Goal: Transaction & Acquisition: Purchase product/service

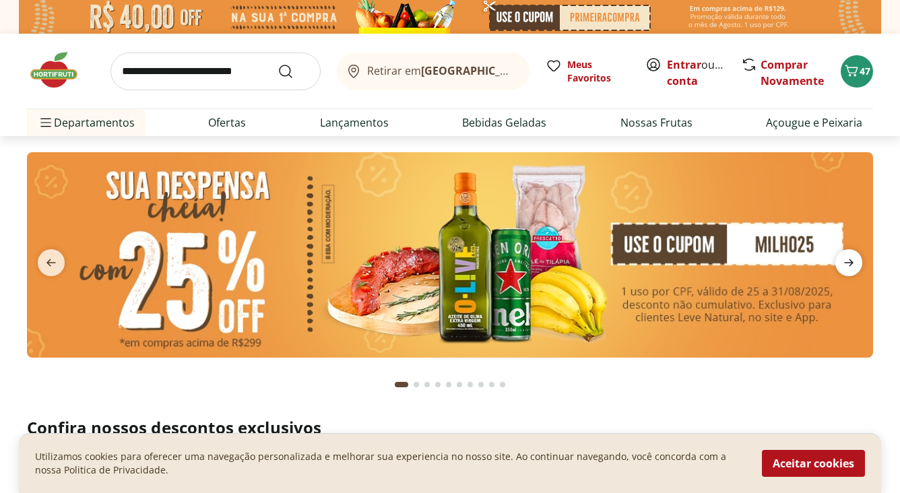
click at [854, 263] on icon "next" at bounding box center [848, 263] width 16 height 16
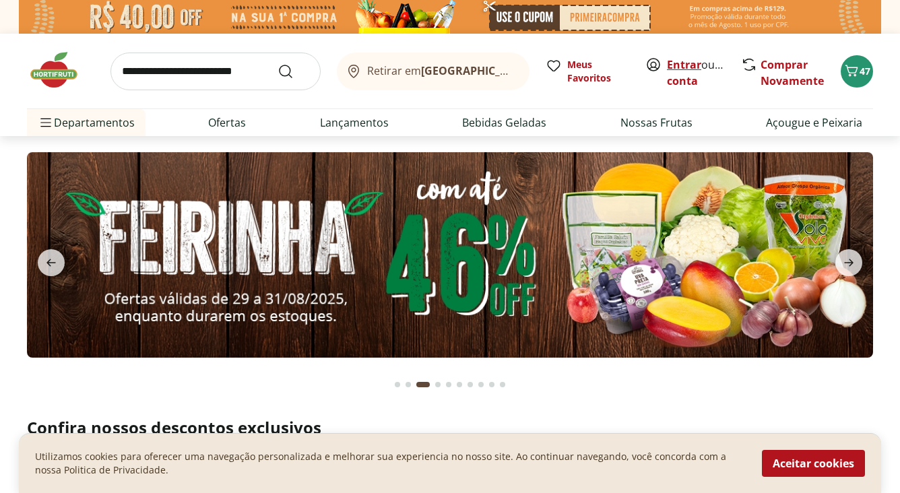
click at [685, 65] on link "Entrar" at bounding box center [684, 64] width 34 height 15
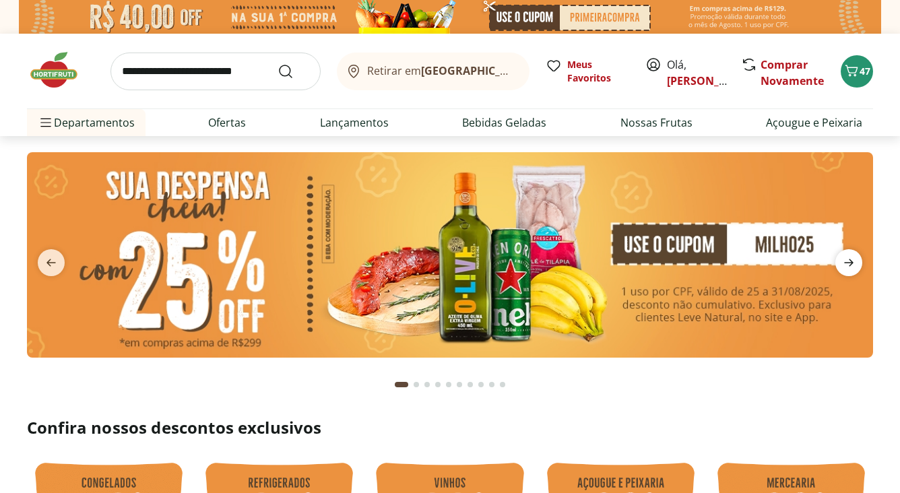
click at [853, 262] on icon "next" at bounding box center [848, 262] width 9 height 7
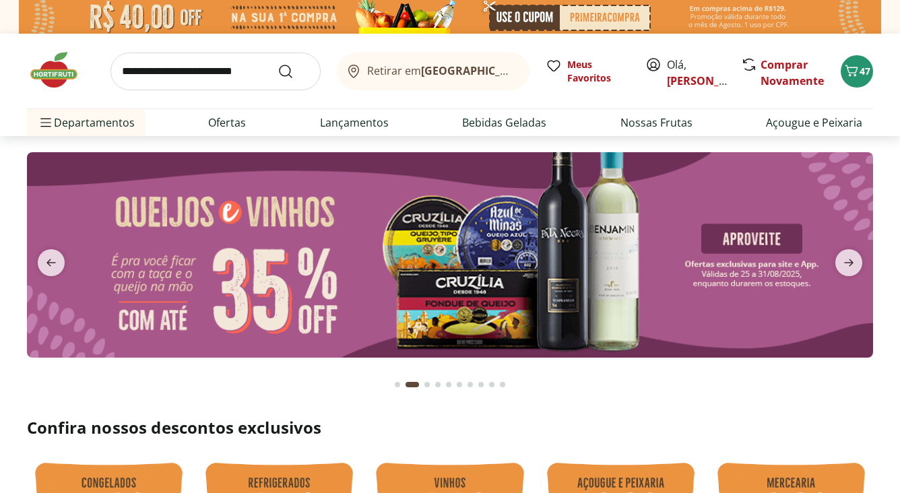
click at [632, 265] on img at bounding box center [450, 254] width 846 height 205
click at [855, 260] on icon "next" at bounding box center [848, 263] width 16 height 16
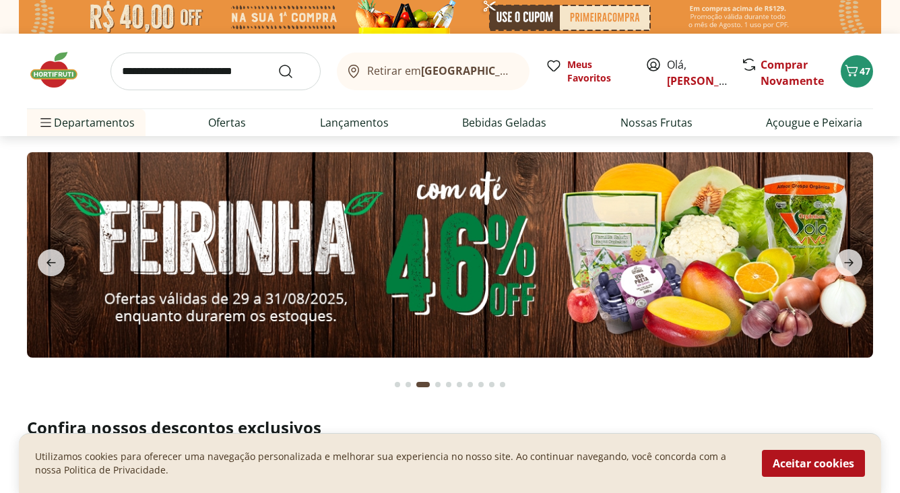
click at [681, 236] on img at bounding box center [450, 254] width 846 height 205
click at [857, 255] on span "next" at bounding box center [848, 262] width 27 height 27
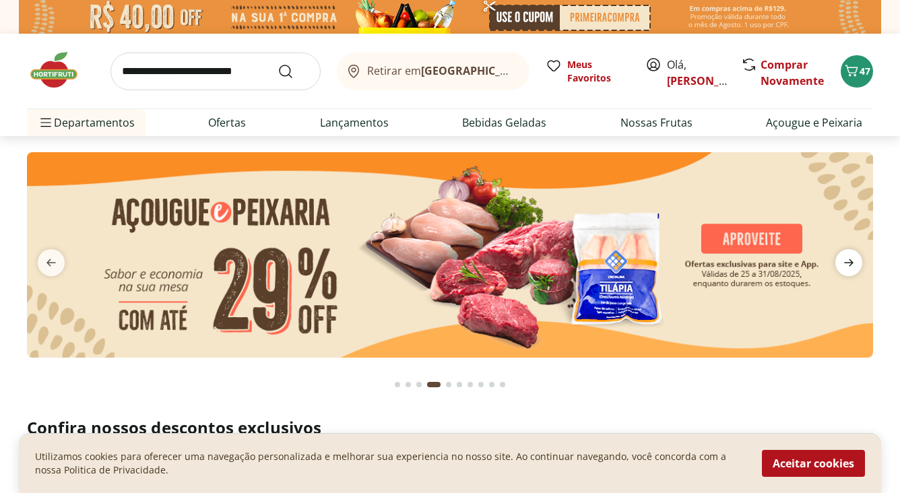
type input "*"
click at [616, 250] on img at bounding box center [450, 254] width 846 height 205
click at [853, 260] on icon "next" at bounding box center [848, 263] width 16 height 16
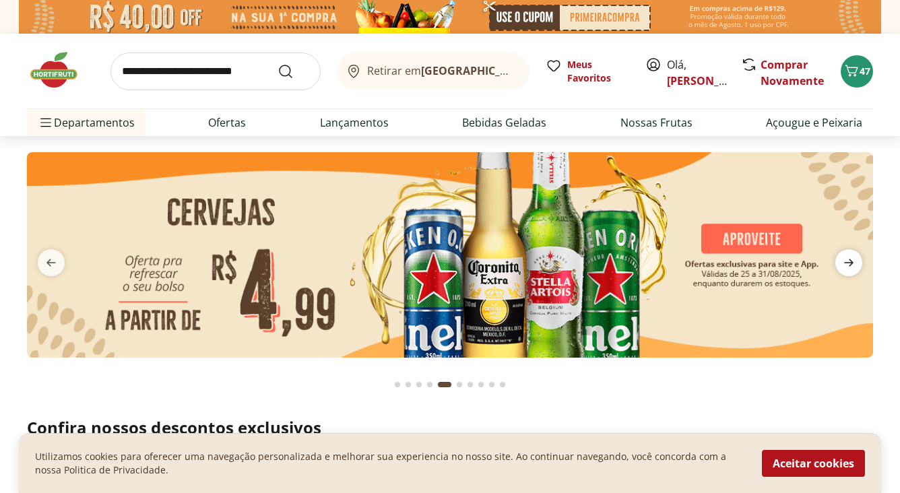
click at [853, 260] on icon "next" at bounding box center [848, 263] width 16 height 16
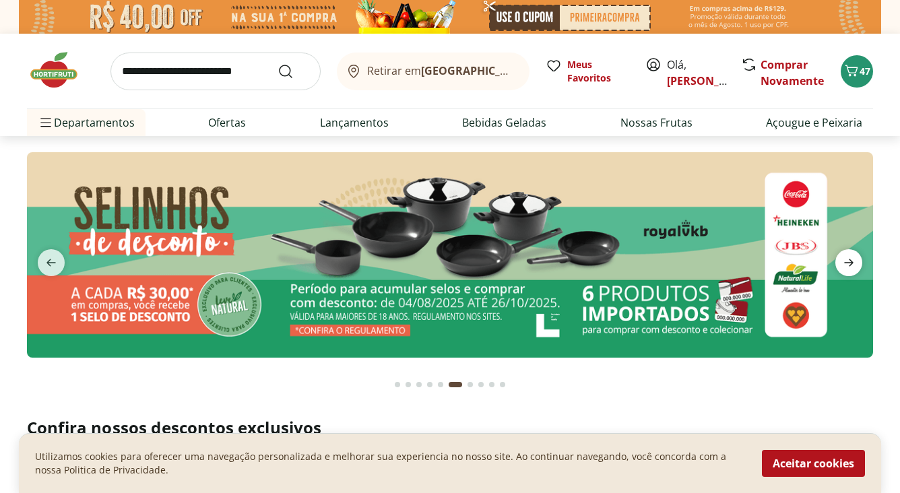
click at [853, 260] on icon "next" at bounding box center [848, 263] width 16 height 16
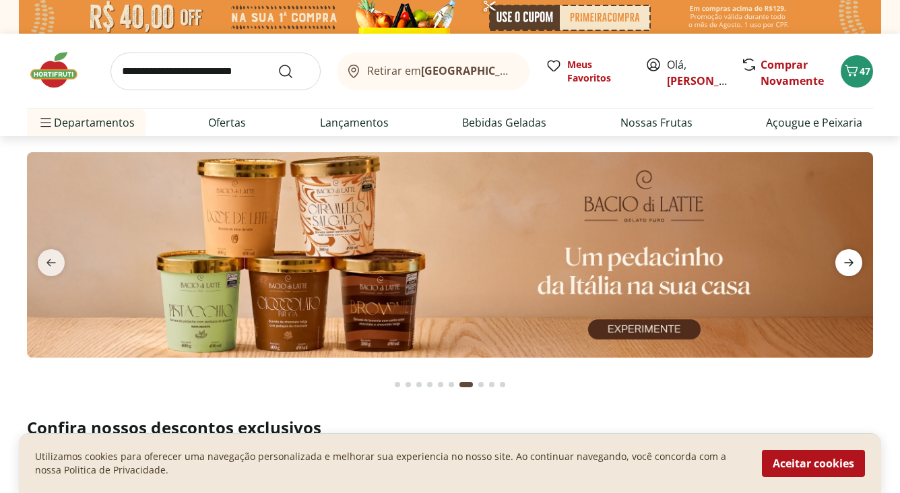
click at [853, 260] on icon "next" at bounding box center [848, 263] width 16 height 16
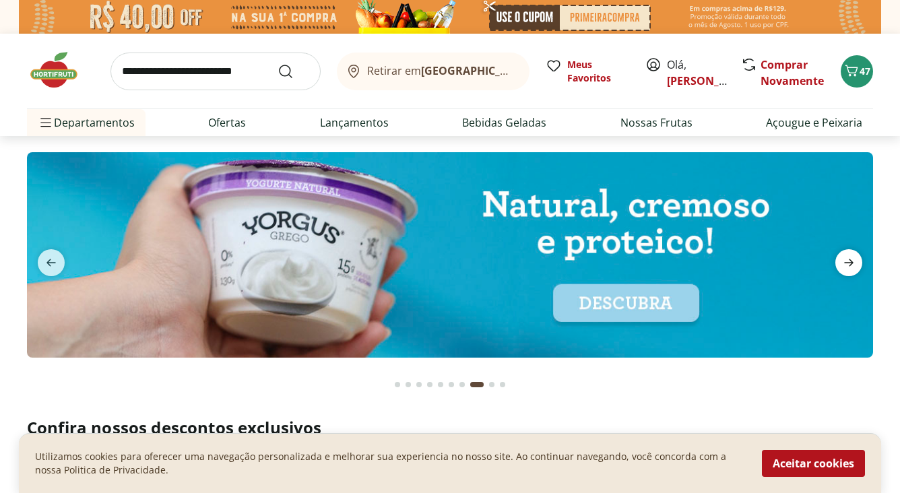
click at [853, 260] on icon "next" at bounding box center [848, 263] width 16 height 16
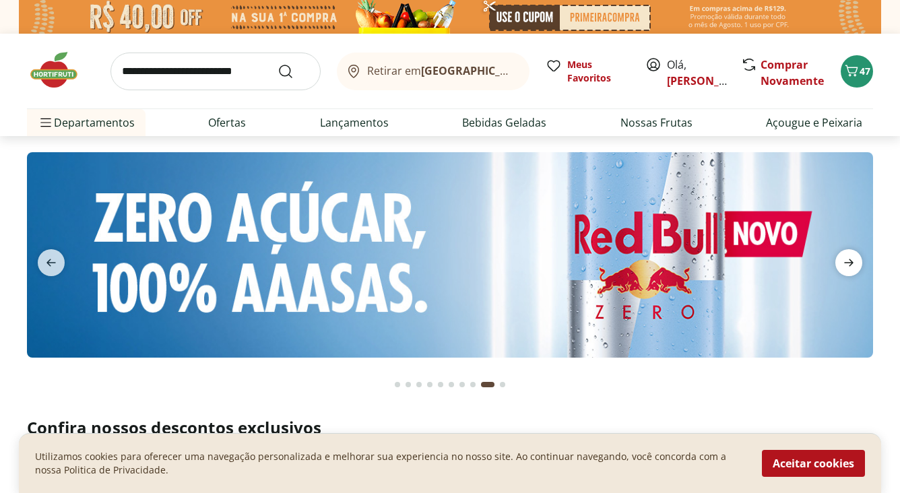
click at [853, 260] on icon "next" at bounding box center [848, 263] width 16 height 16
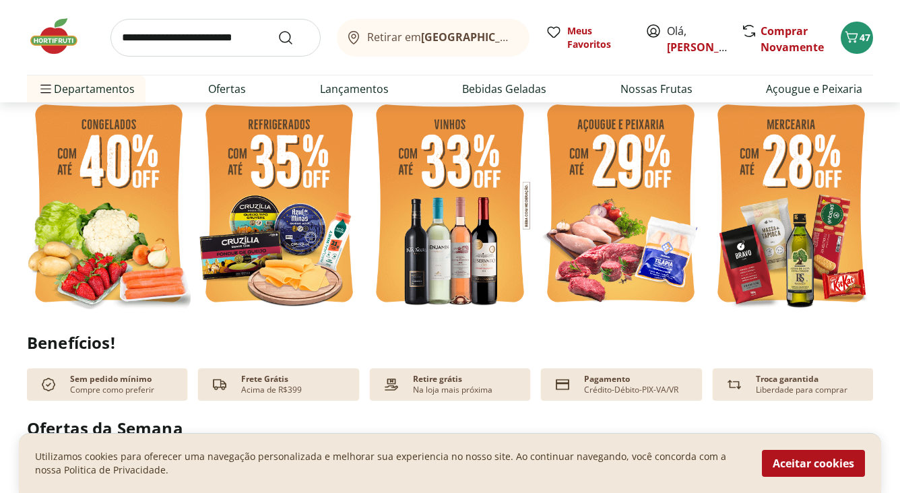
scroll to position [358, 0]
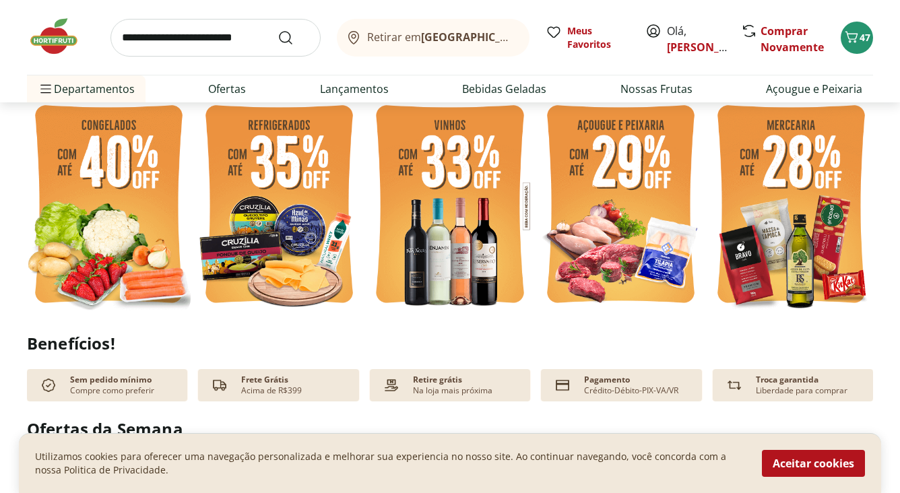
click at [137, 187] on img at bounding box center [109, 206] width 164 height 219
click at [810, 207] on img at bounding box center [791, 206] width 164 height 219
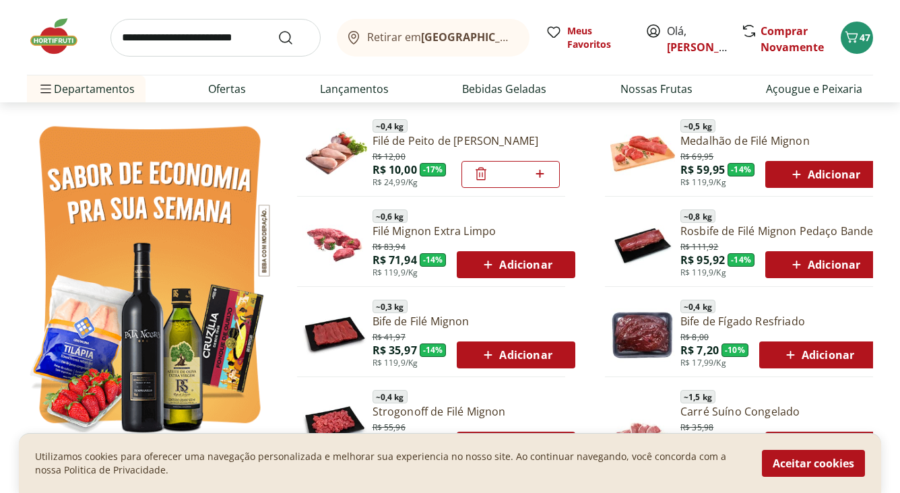
scroll to position [693, 0]
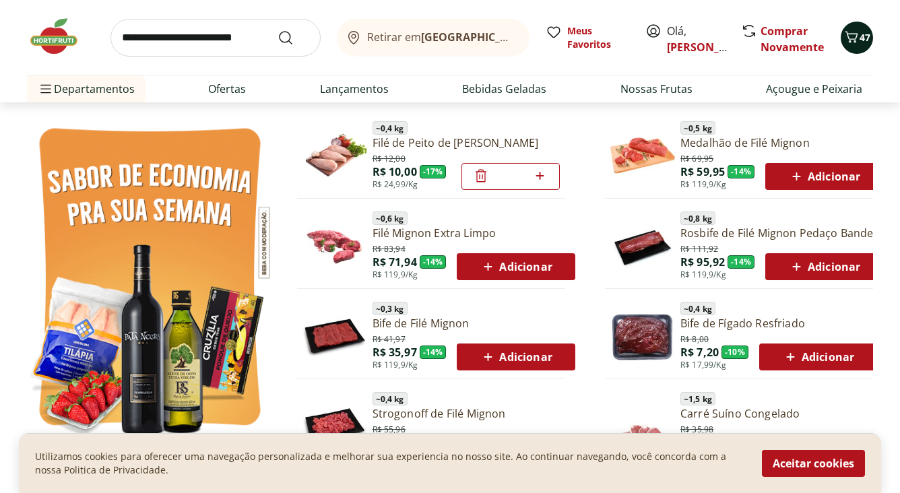
click at [858, 47] on div "47" at bounding box center [856, 38] width 11 height 22
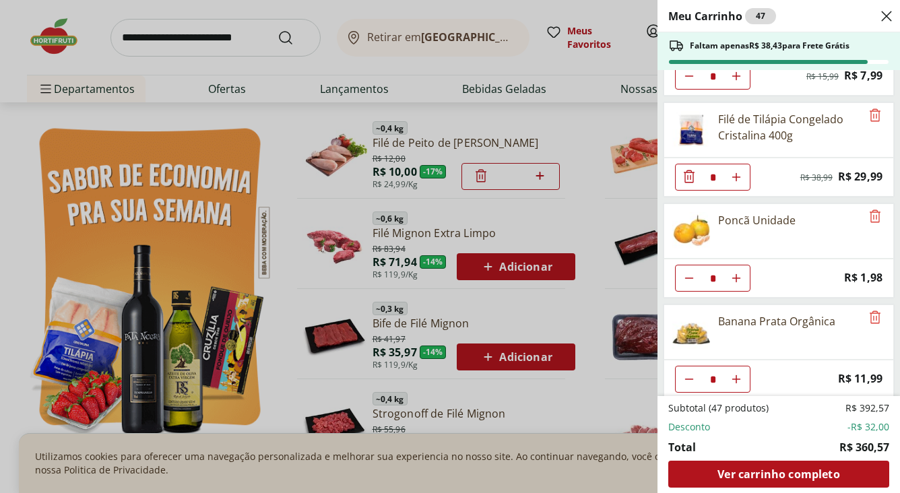
scroll to position [185, 0]
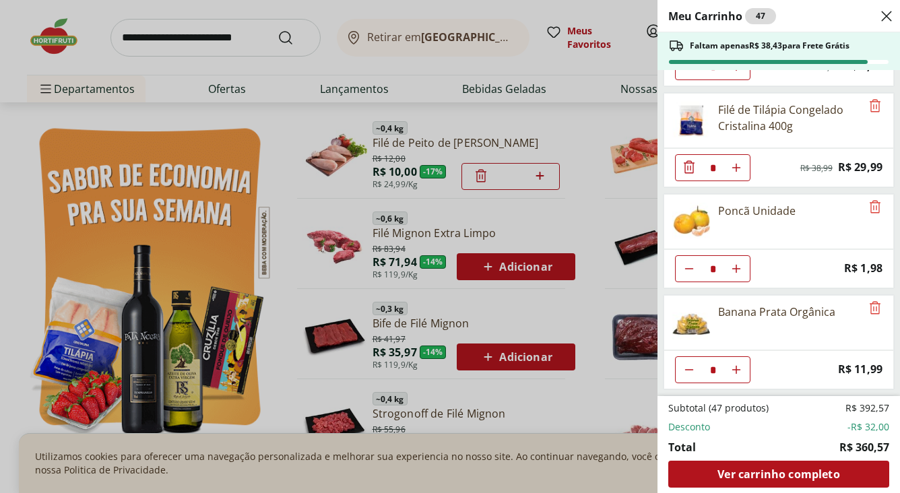
click at [686, 263] on icon "Diminuir Quantidade" at bounding box center [689, 268] width 11 height 11
type input "*"
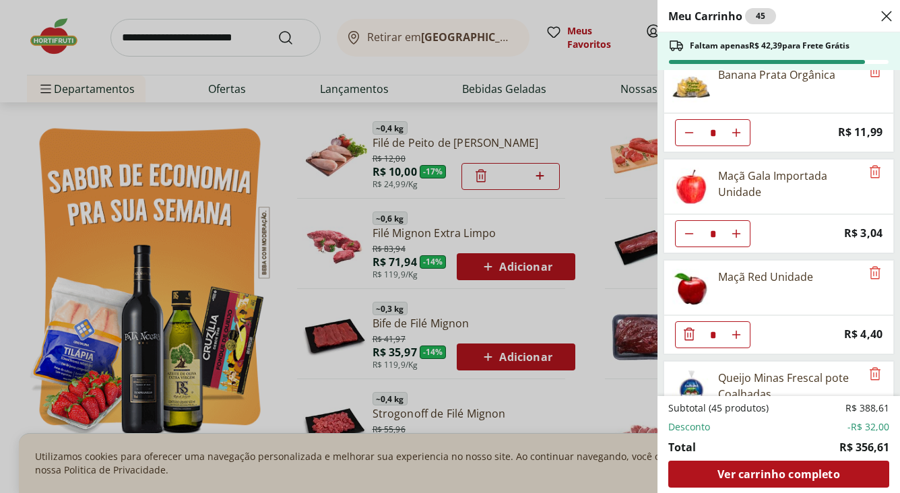
scroll to position [425, 0]
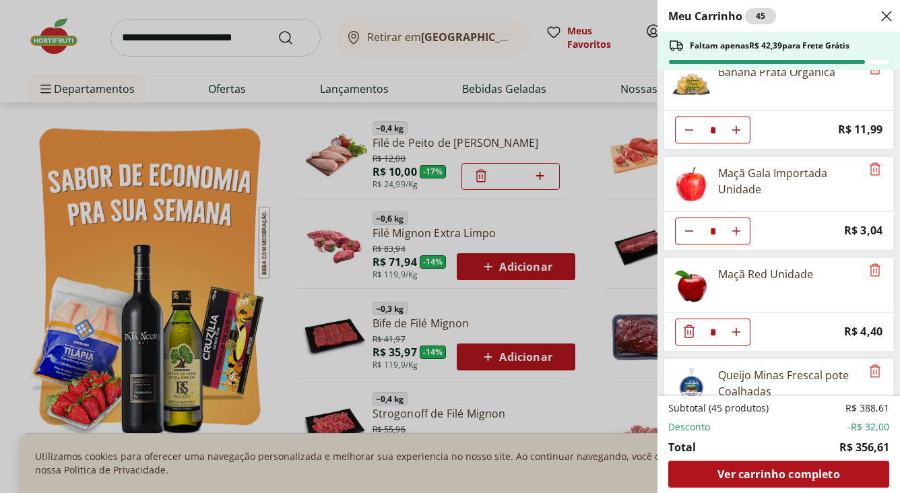
click at [684, 331] on icon "Diminuir Quantidade" at bounding box center [689, 331] width 16 height 16
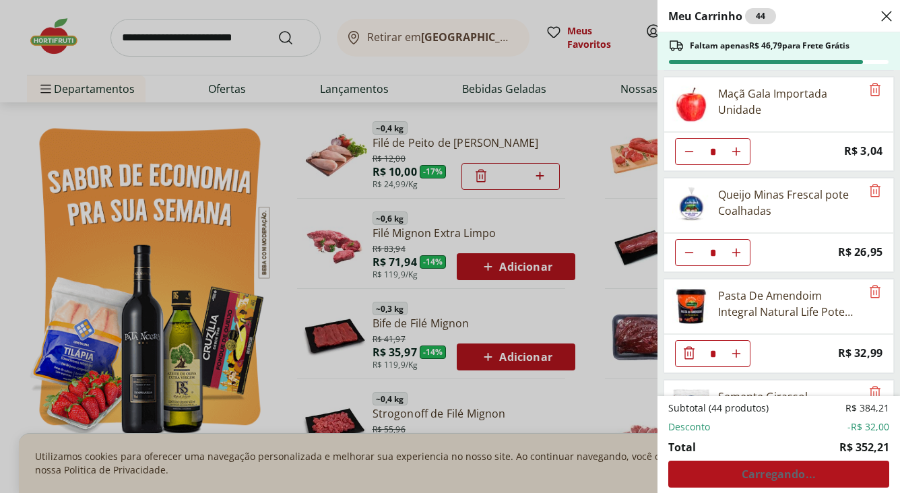
scroll to position [506, 0]
click at [685, 248] on icon "Diminuir Quantidade" at bounding box center [689, 251] width 11 height 11
type input "*"
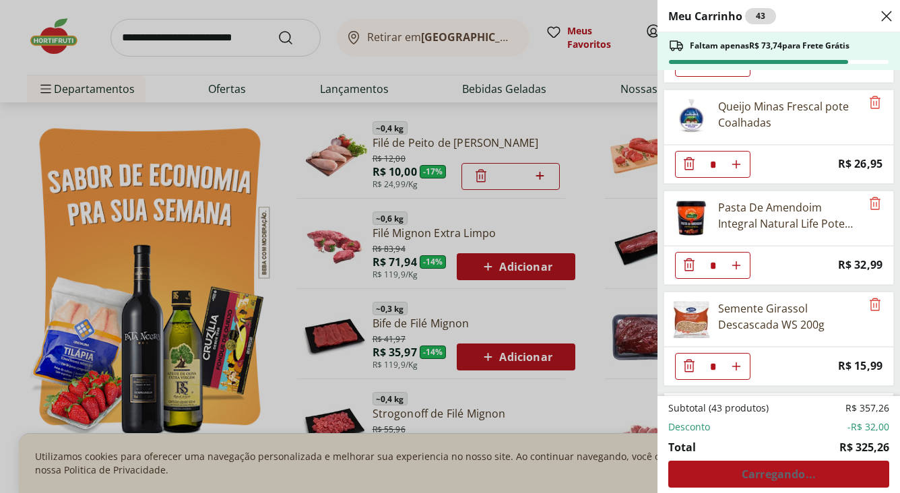
click at [686, 269] on icon "Diminuir Quantidade" at bounding box center [689, 265] width 16 height 16
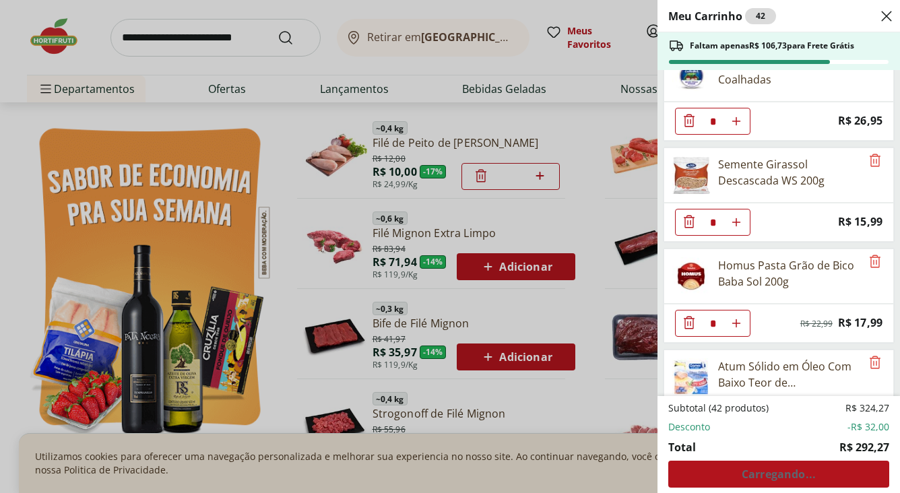
scroll to position [642, 0]
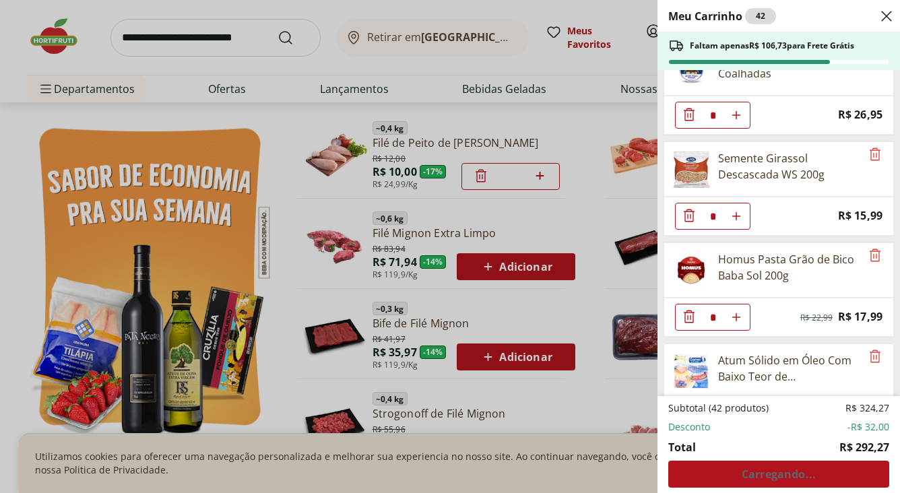
click at [686, 218] on icon "Diminuir Quantidade" at bounding box center [689, 215] width 16 height 16
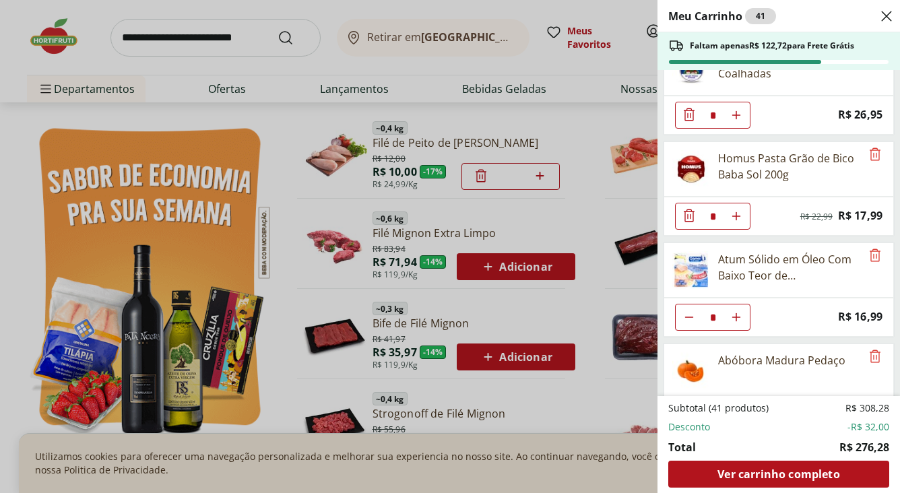
click at [684, 320] on icon "Diminuir Quantidade" at bounding box center [689, 317] width 11 height 11
type input "*"
click at [684, 320] on icon "Diminuir Quantidade" at bounding box center [689, 316] width 11 height 13
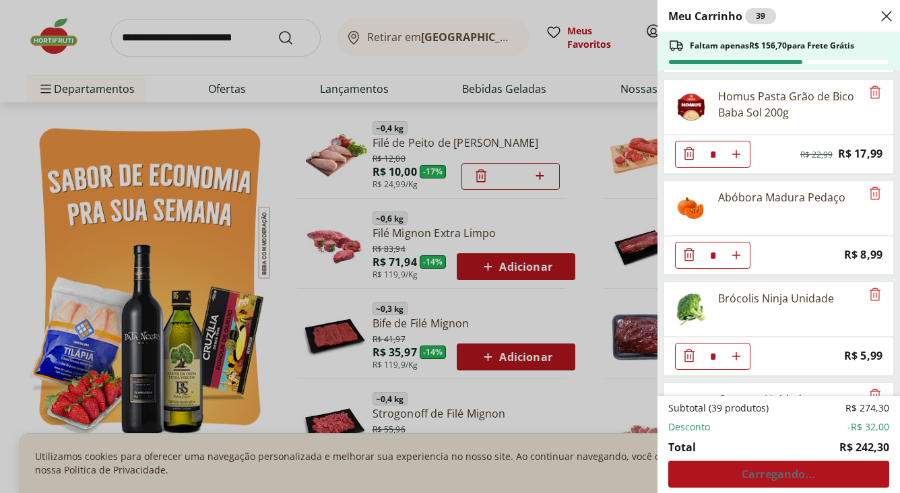
scroll to position [708, 0]
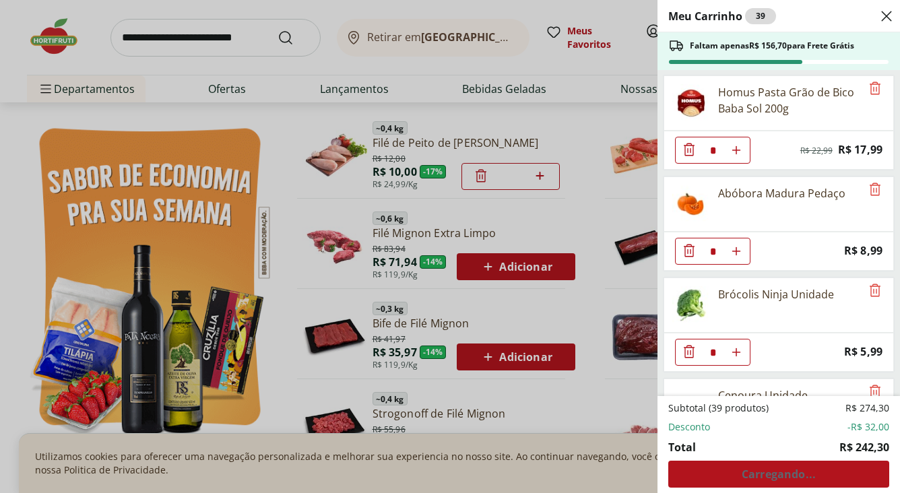
click at [687, 252] on icon "Diminuir Quantidade" at bounding box center [689, 250] width 11 height 13
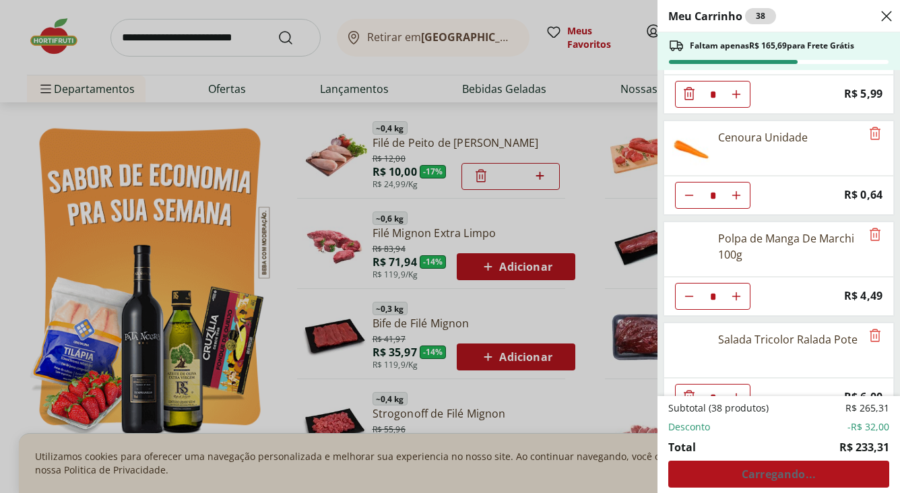
scroll to position [866, 0]
click at [732, 292] on icon "Aumentar Quantidade" at bounding box center [736, 295] width 11 height 11
type input "*"
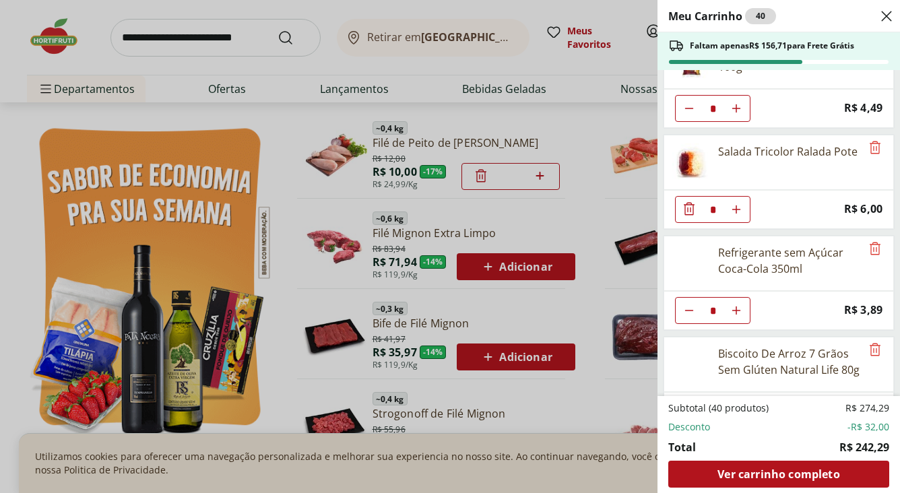
scroll to position [1087, 0]
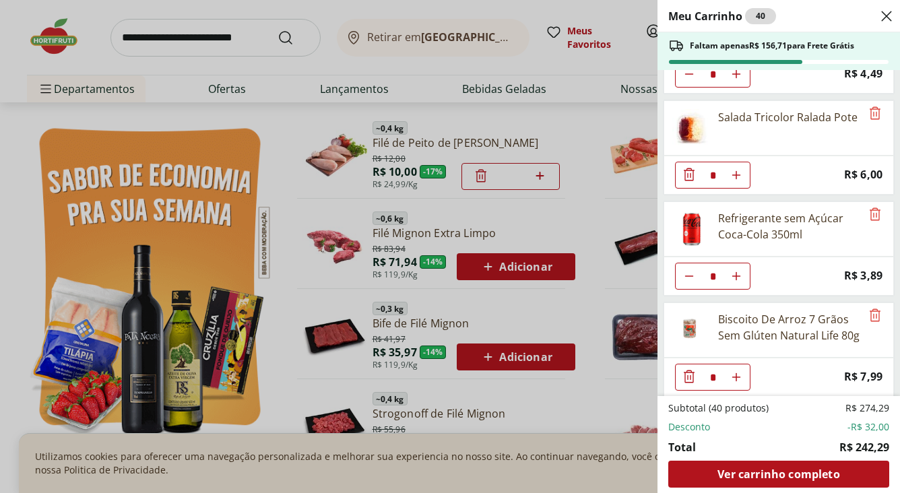
click at [737, 269] on button "Aumentar Quantidade" at bounding box center [736, 276] width 27 height 27
type input "*"
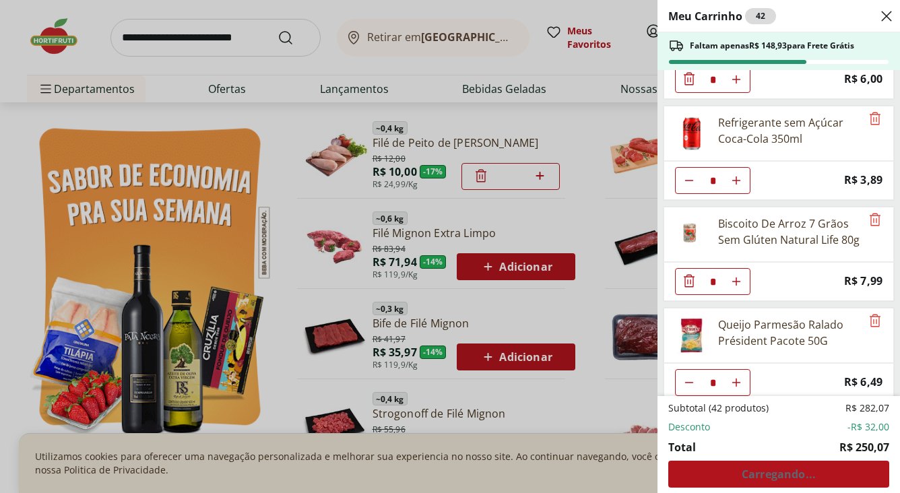
scroll to position [1195, 0]
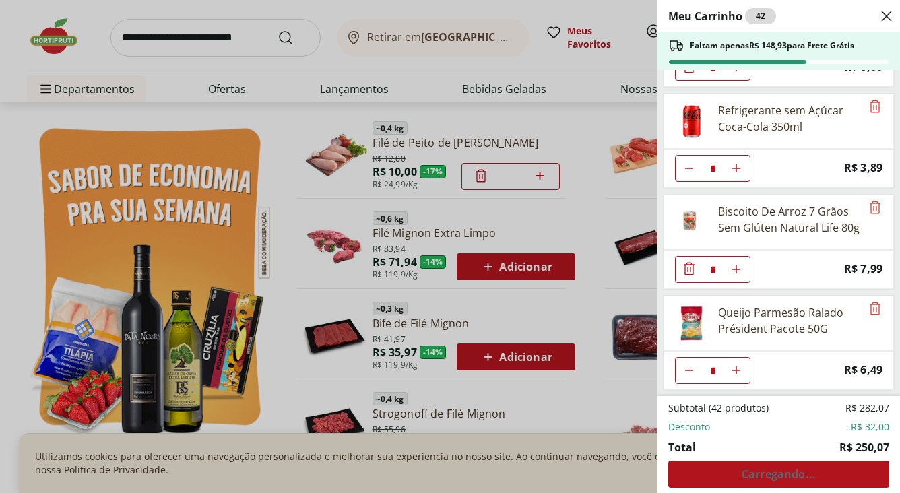
click at [686, 266] on icon "Diminuir Quantidade" at bounding box center [689, 269] width 16 height 16
click at [430, 332] on div "Meu Carrinho 41 Faltam apenas R$ 156,92 para Frete Grátis Filé de Peito de Fran…" at bounding box center [450, 246] width 900 height 493
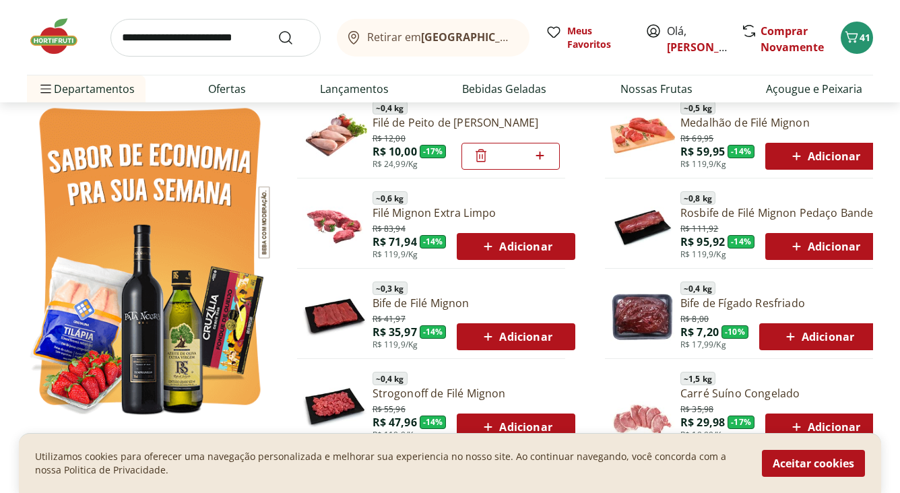
scroll to position [788, 0]
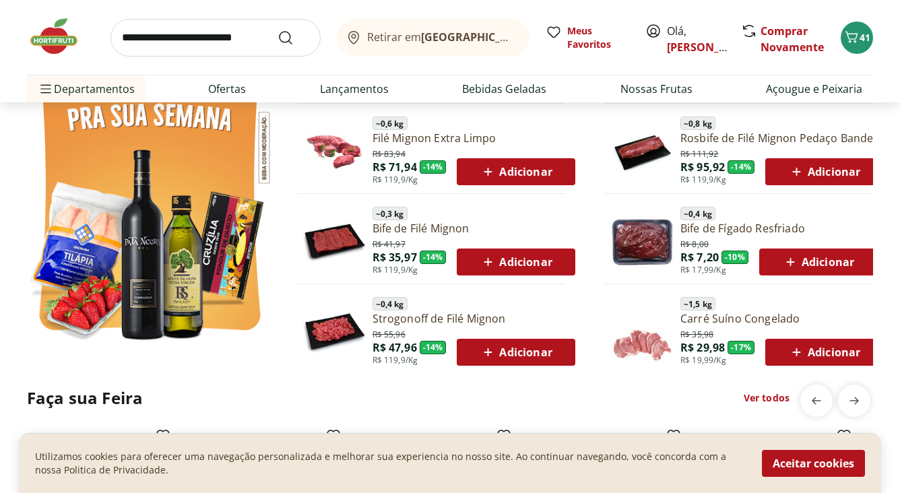
click at [761, 399] on link "Ver todos" at bounding box center [767, 397] width 46 height 13
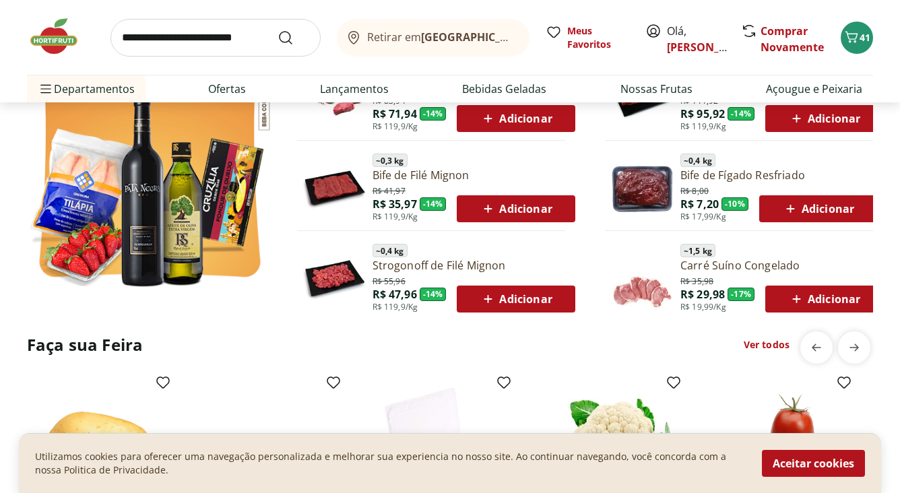
scroll to position [840, 0]
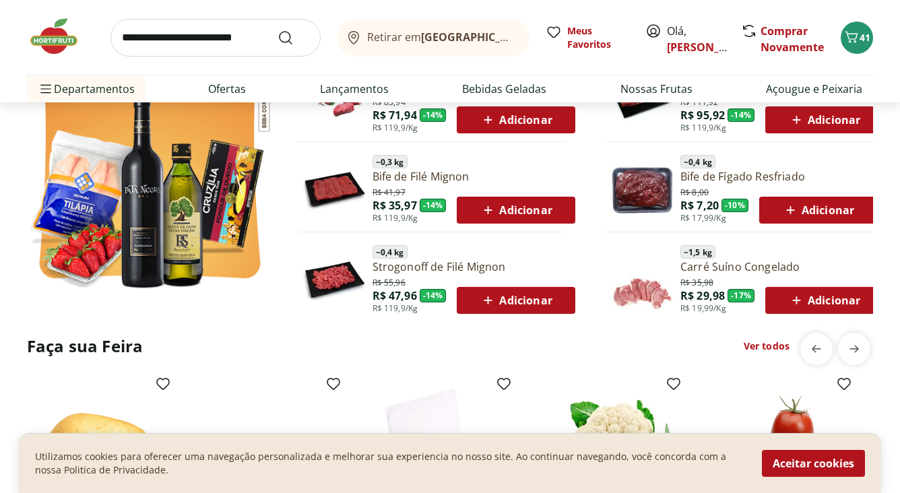
click at [812, 214] on span "Adicionar" at bounding box center [818, 210] width 72 height 16
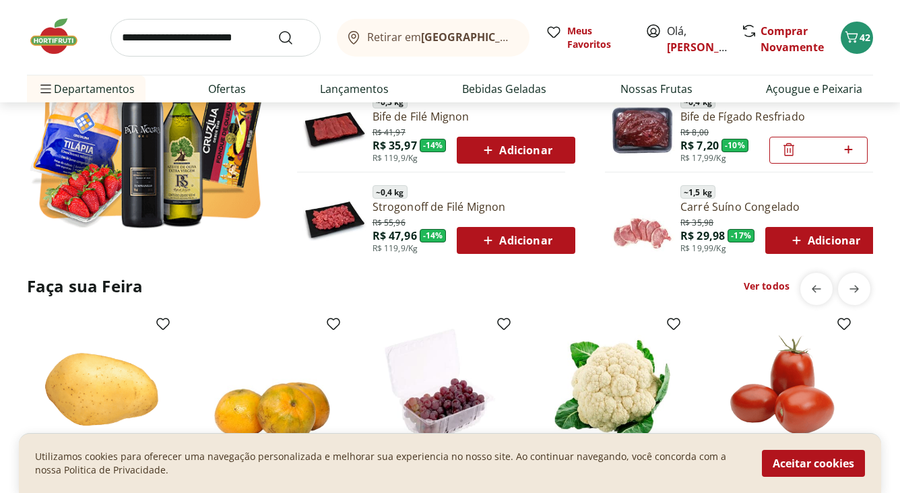
scroll to position [902, 0]
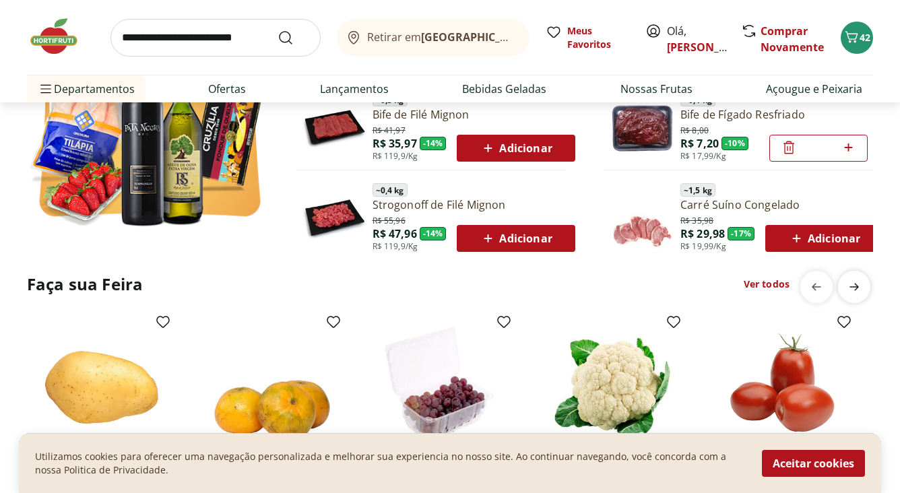
click at [849, 284] on icon "next" at bounding box center [854, 287] width 16 height 16
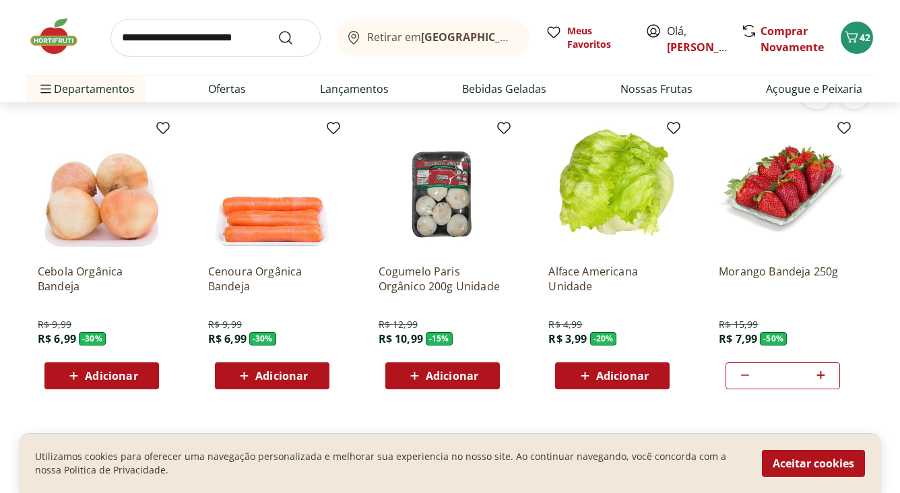
scroll to position [1054, 0]
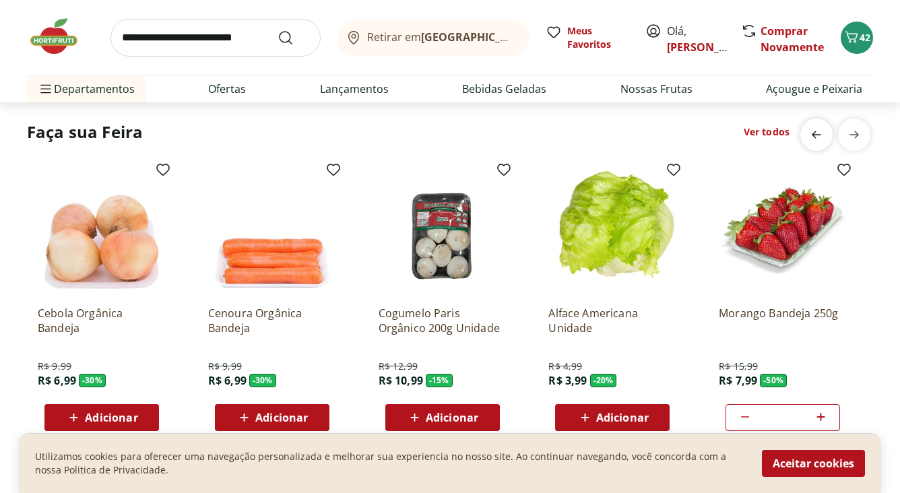
click at [811, 132] on icon "previous" at bounding box center [816, 135] width 16 height 16
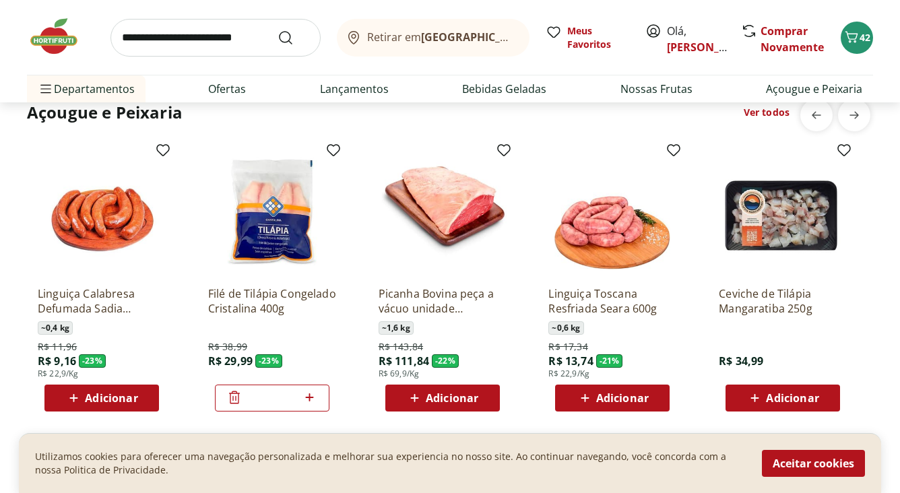
scroll to position [1468, 0]
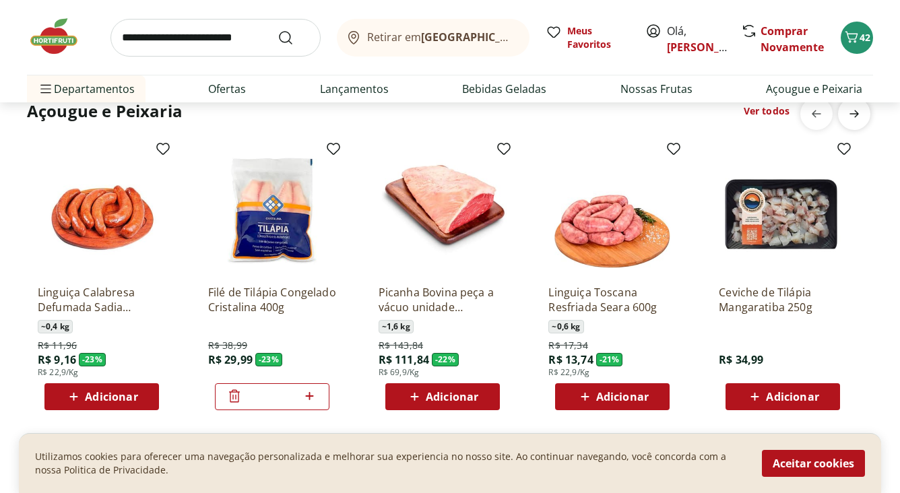
click at [856, 117] on icon "next" at bounding box center [854, 114] width 16 height 16
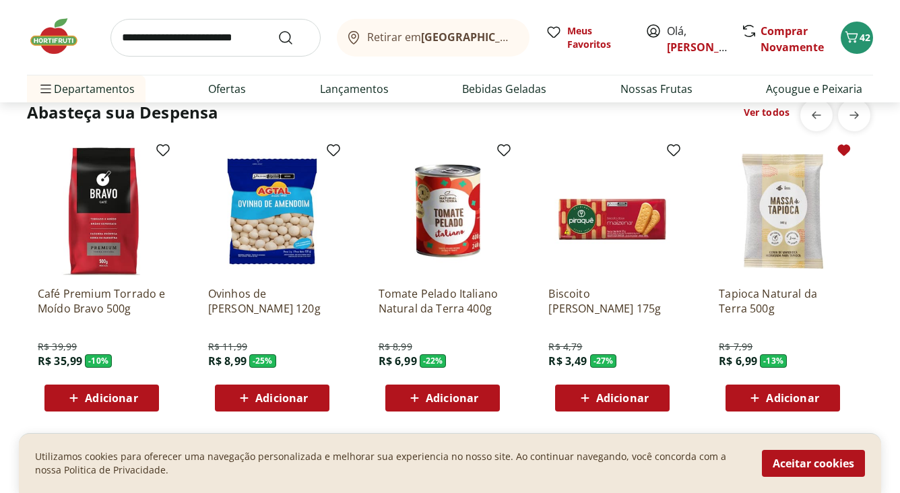
scroll to position [1834, 0]
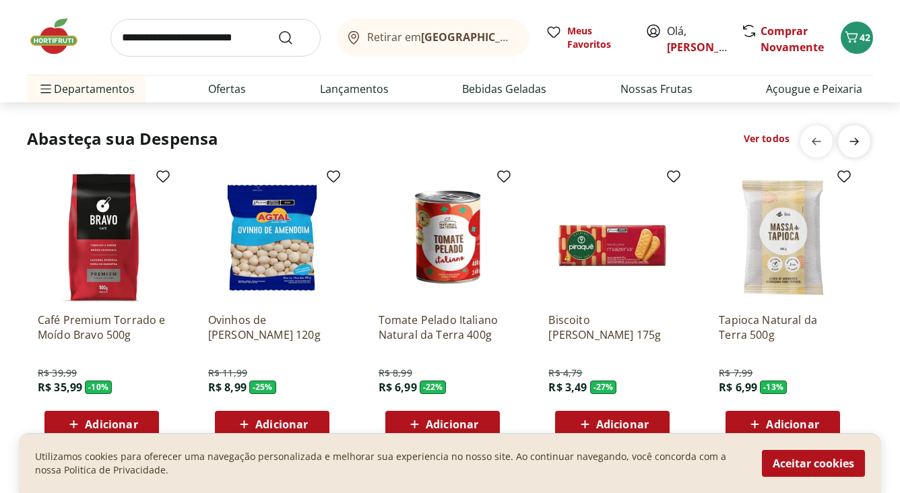
click at [850, 135] on icon "next" at bounding box center [854, 141] width 16 height 16
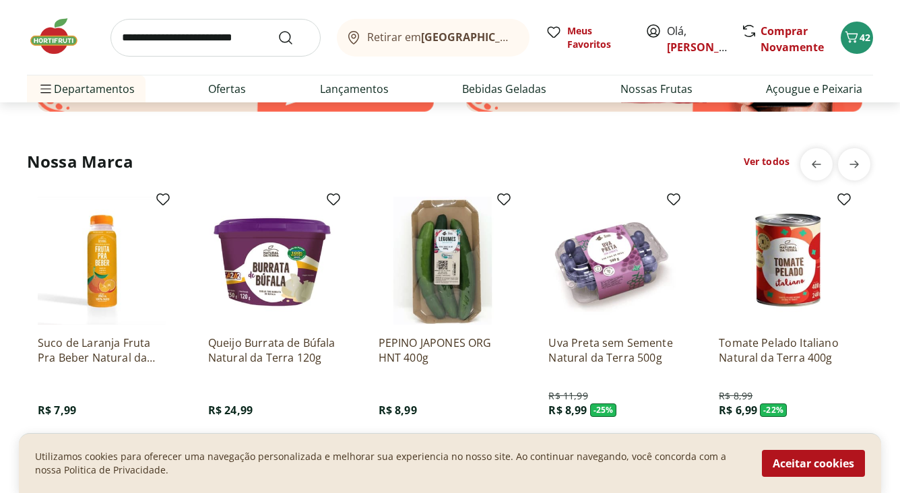
scroll to position [2375, 0]
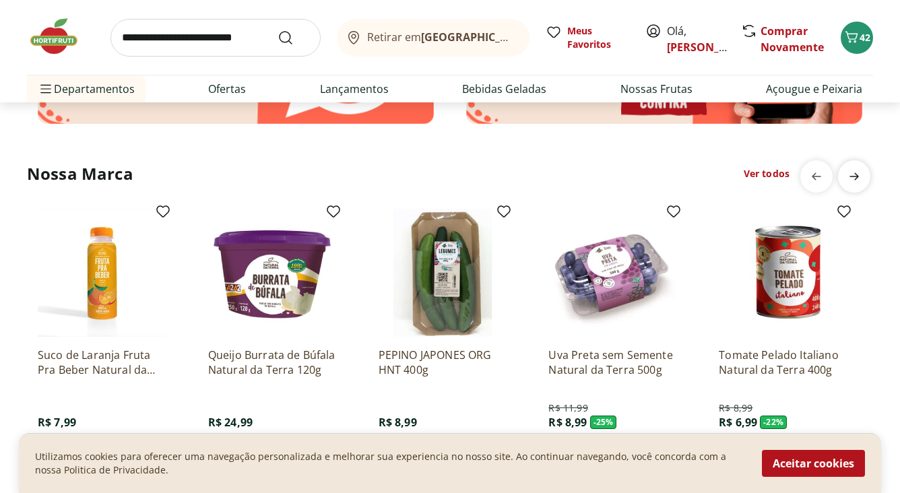
click at [859, 176] on icon "next" at bounding box center [854, 176] width 16 height 16
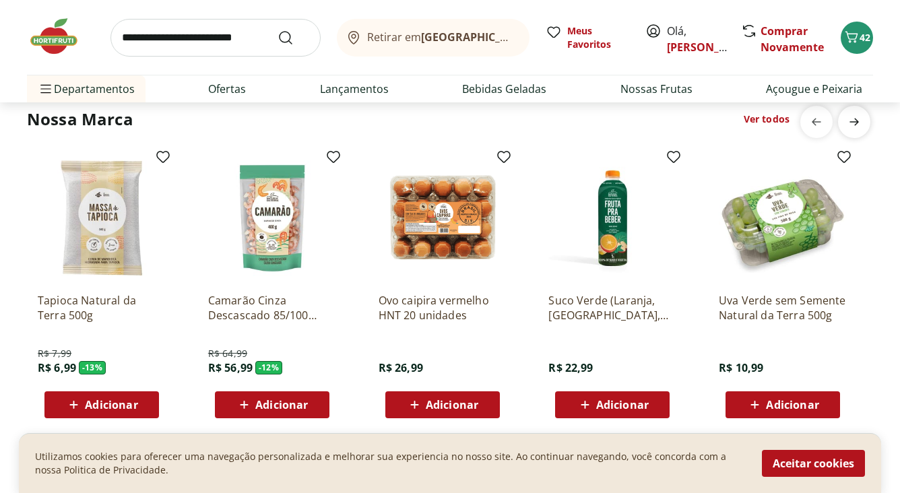
scroll to position [2435, 0]
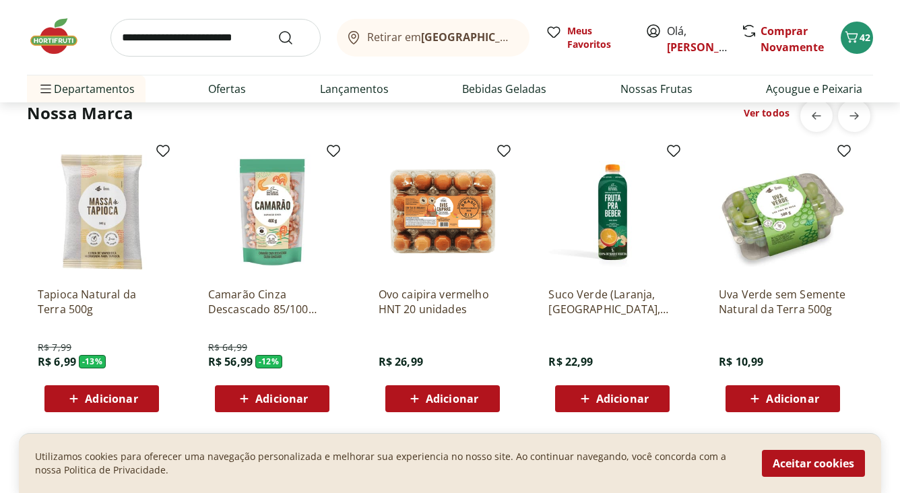
click at [141, 410] on div "Adicionar" at bounding box center [101, 399] width 93 height 24
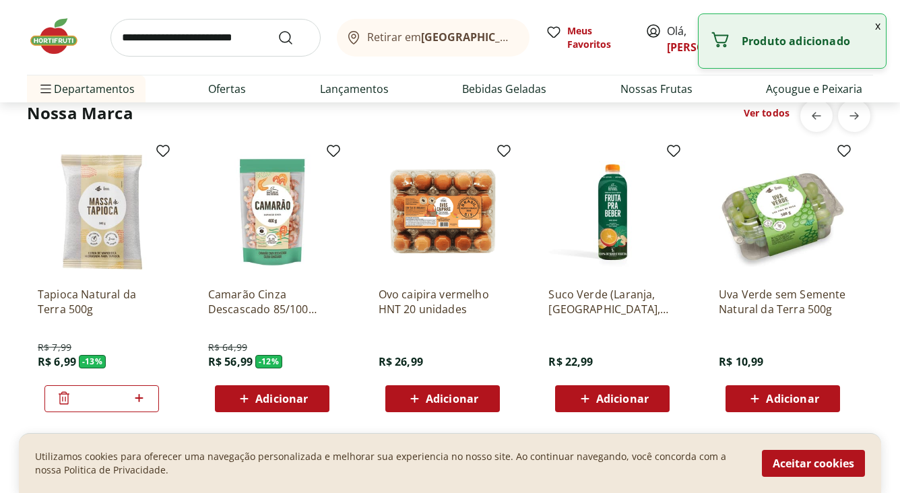
click at [150, 402] on div "*" at bounding box center [101, 398] width 114 height 27
click at [145, 400] on icon at bounding box center [139, 398] width 17 height 16
type input "*"
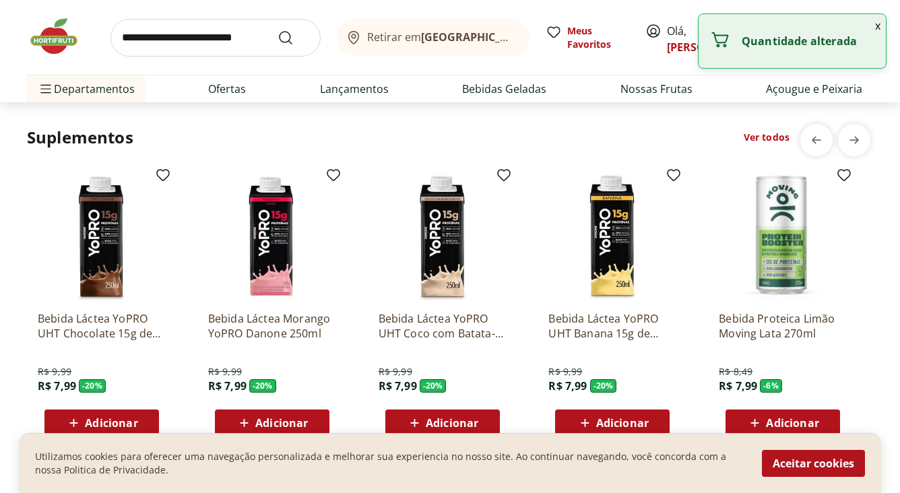
scroll to position [2810, 0]
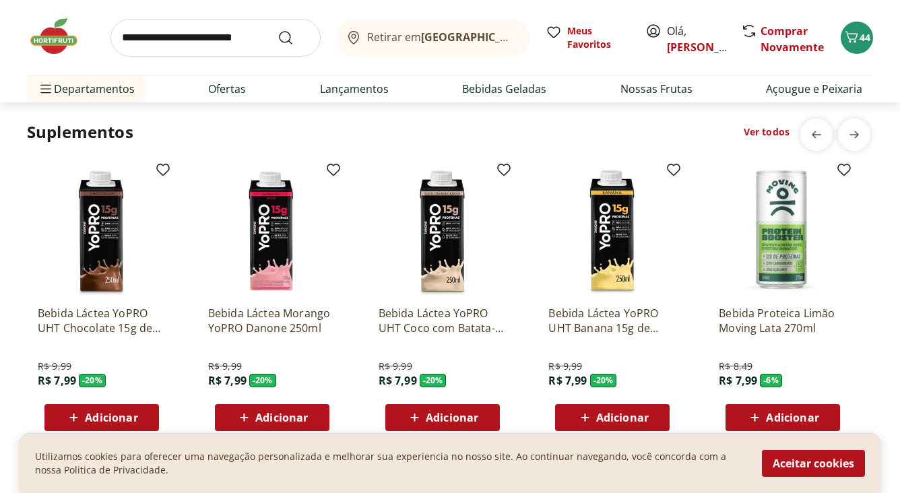
click at [137, 417] on span "Adicionar" at bounding box center [111, 417] width 53 height 11
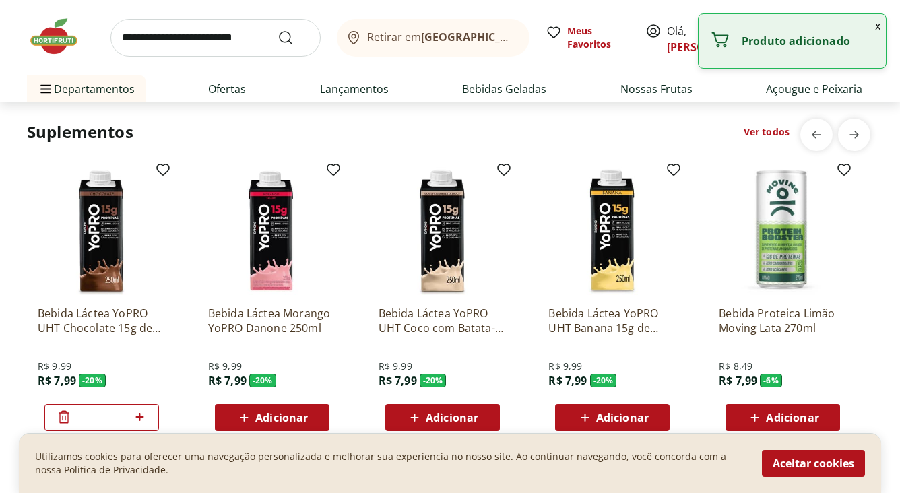
click at [143, 417] on icon at bounding box center [139, 417] width 8 height 8
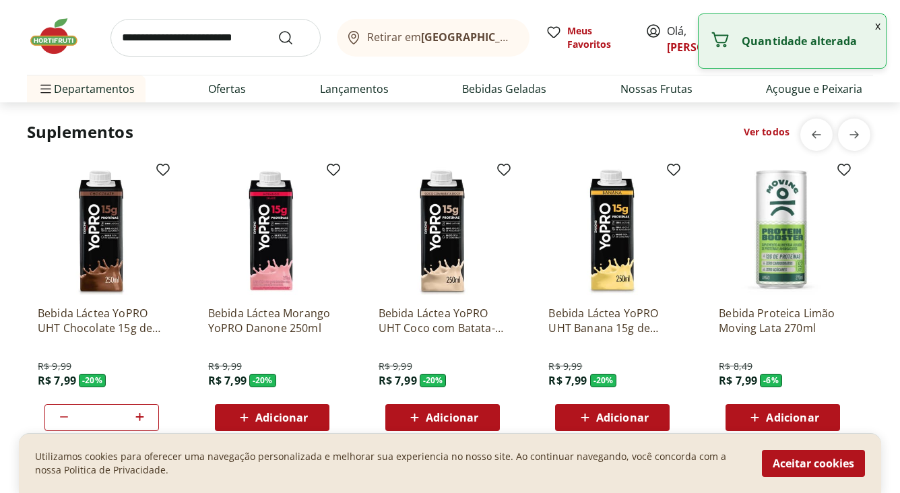
click at [143, 417] on icon at bounding box center [139, 417] width 8 height 8
type input "*"
click at [850, 137] on icon "next" at bounding box center [854, 135] width 16 height 16
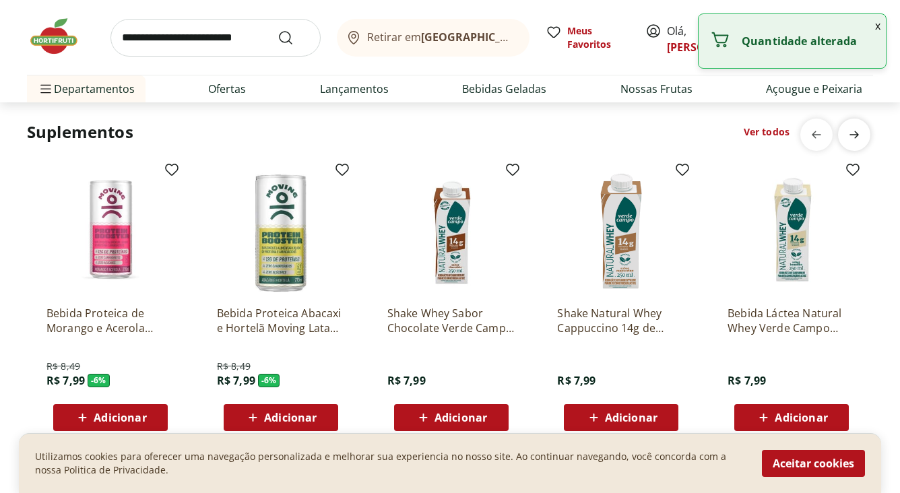
scroll to position [0, 851]
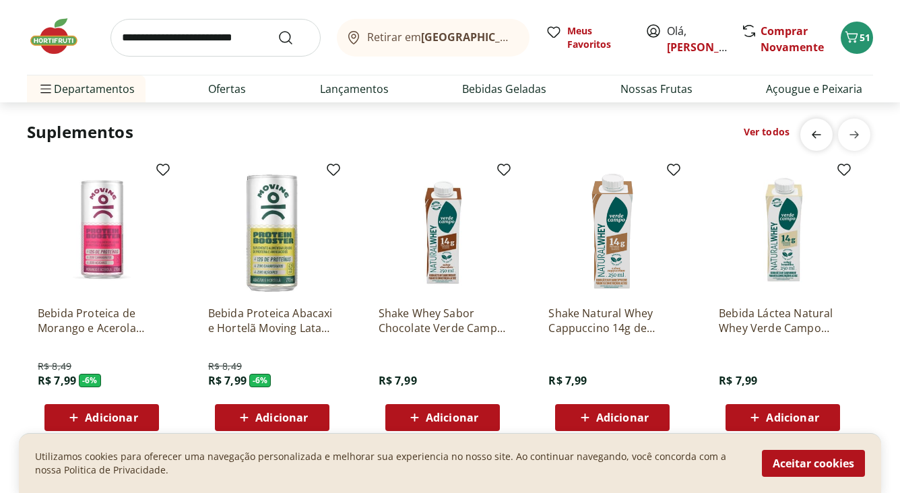
click at [810, 134] on icon "previous" at bounding box center [816, 135] width 16 height 16
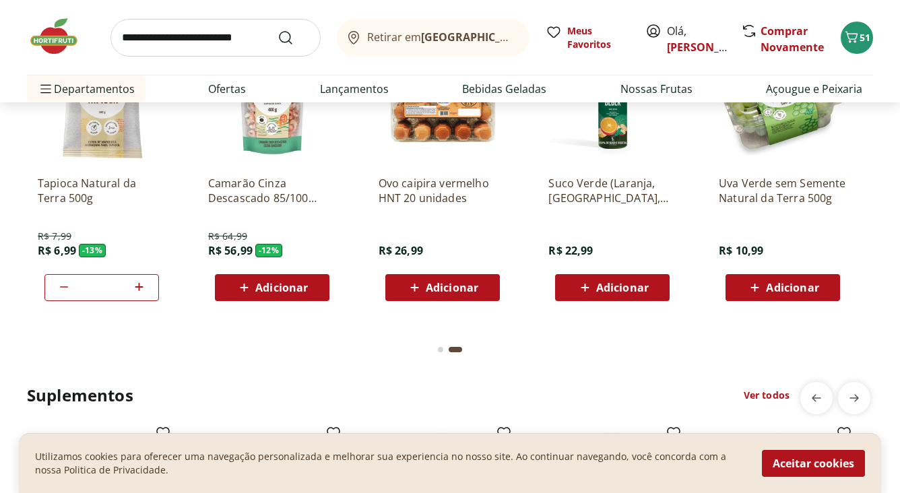
scroll to position [2525, 0]
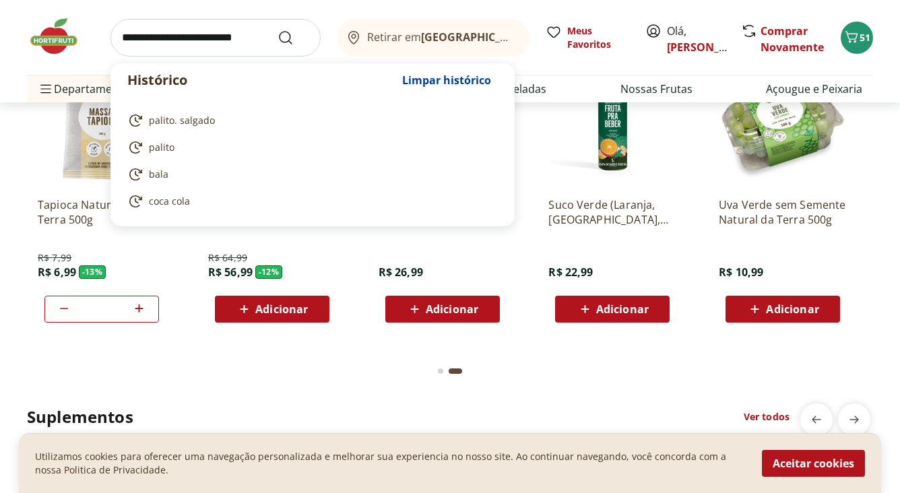
click at [232, 49] on input "search" at bounding box center [215, 38] width 210 height 38
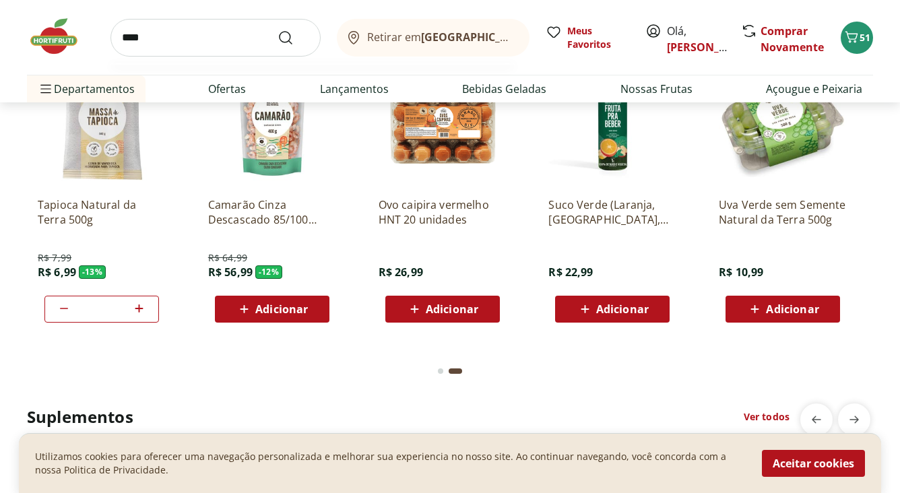
type input "****"
click at [277, 30] on button "Submit Search" at bounding box center [293, 38] width 32 height 16
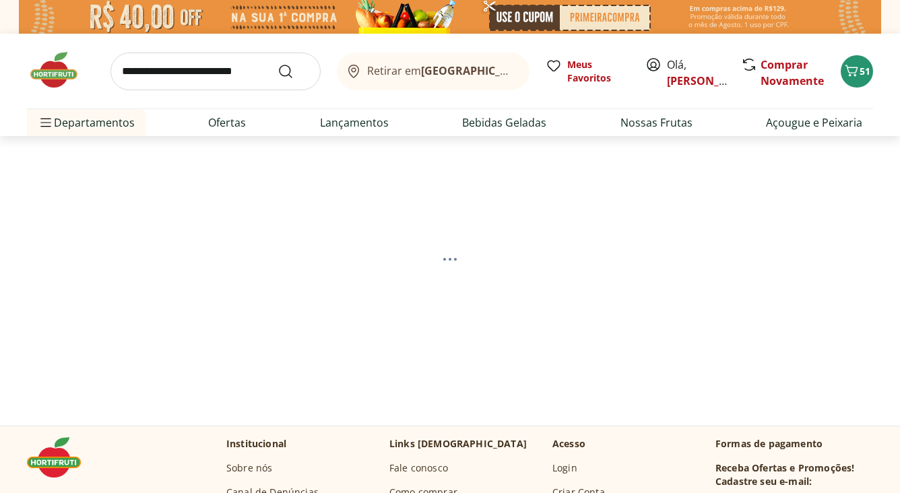
select select "**********"
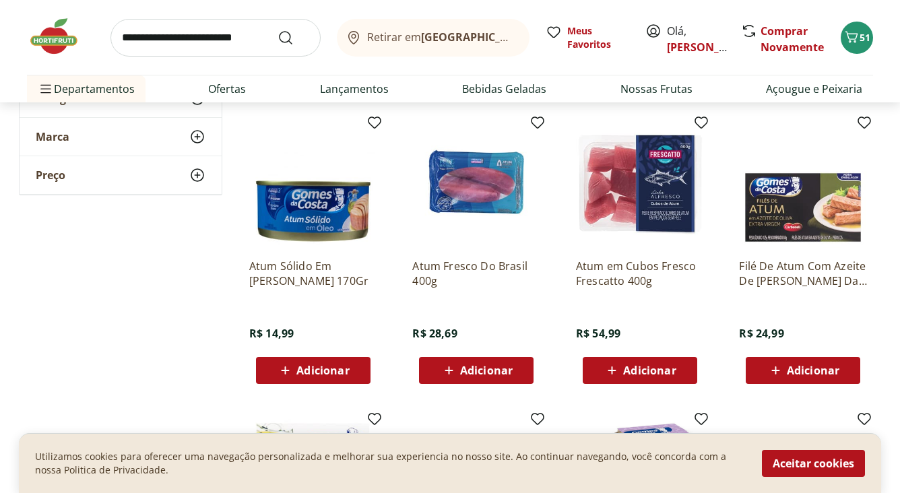
scroll to position [463, 0]
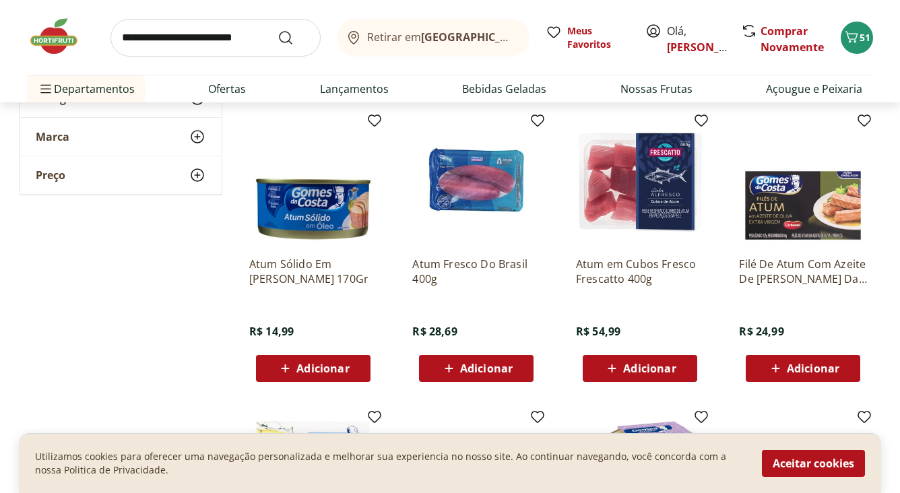
click at [452, 397] on ul "Atum Vegetal Fazenda Futuro 150g R$ 27,99 R$ 18,99 - 32 % Adicionar Atum Sólido…" at bounding box center [559, 250] width 642 height 878
click at [451, 387] on div "Atum Fresco Do Brasil 400g R$ 28,69 Adicionar" at bounding box center [476, 250] width 150 height 286
click at [447, 366] on icon at bounding box center [448, 368] width 17 height 16
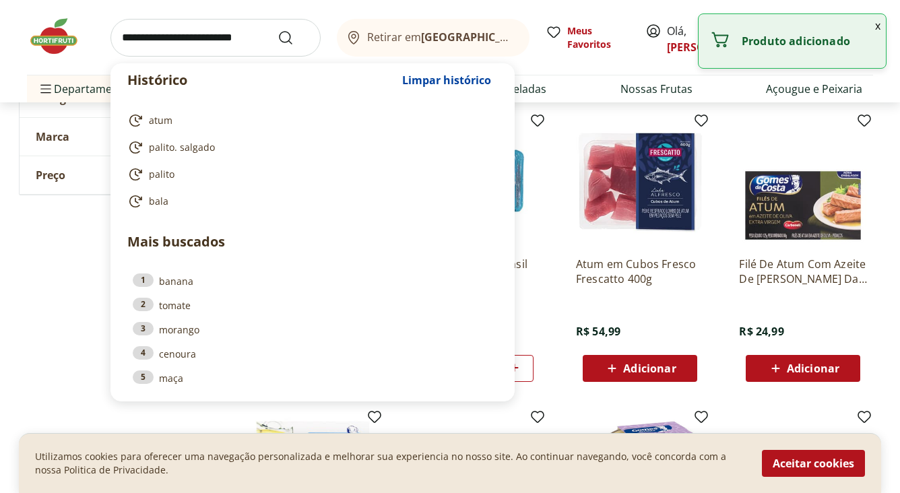
click at [261, 46] on input "search" at bounding box center [215, 38] width 210 height 38
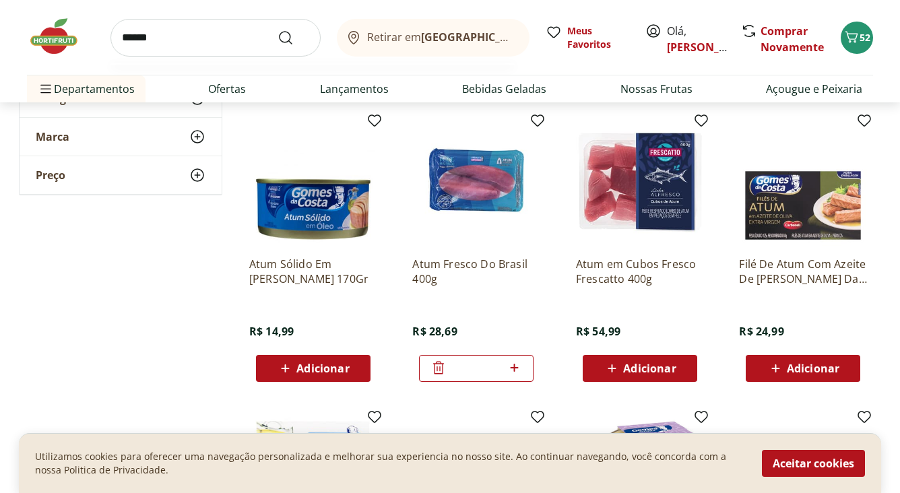
type input "******"
click at [277, 30] on button "Submit Search" at bounding box center [293, 38] width 32 height 16
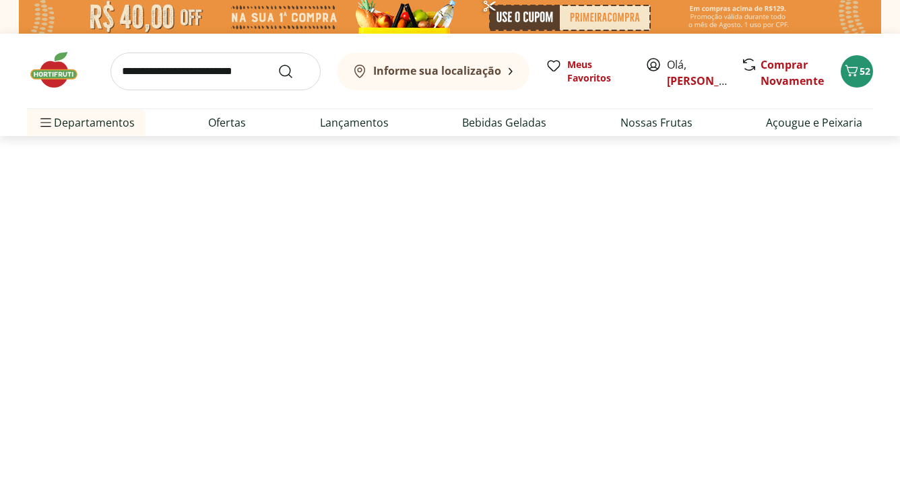
select select "**********"
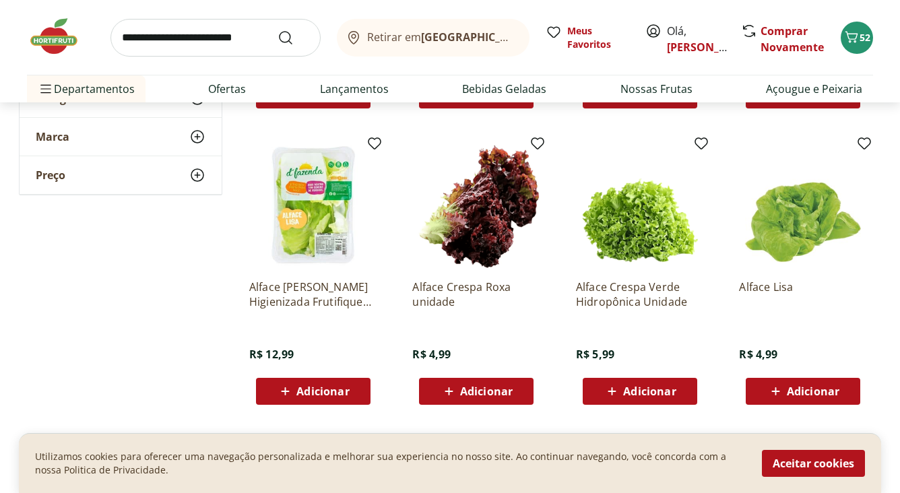
scroll to position [449, 0]
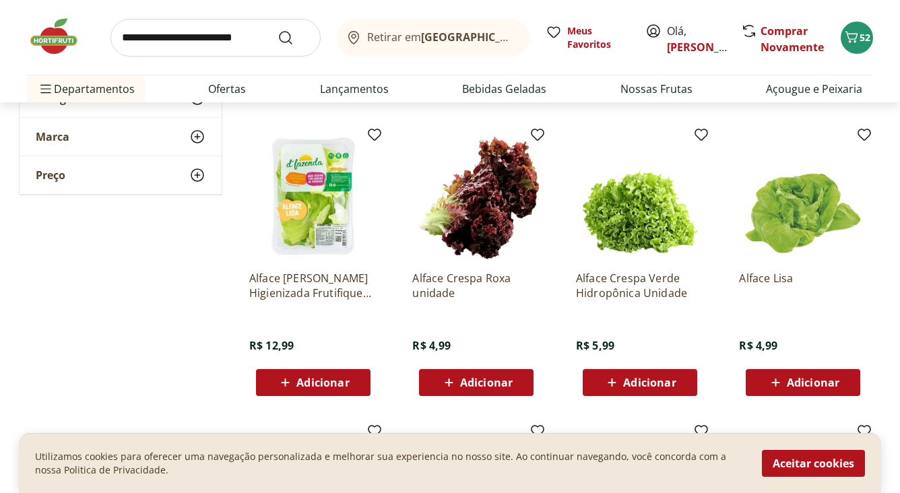
click at [348, 394] on div "Adicionar" at bounding box center [313, 382] width 93 height 24
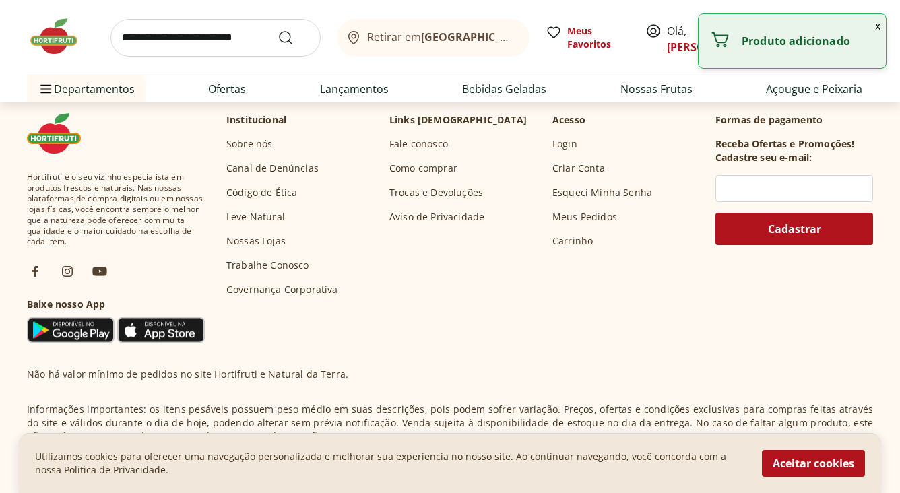
scroll to position [1239, 0]
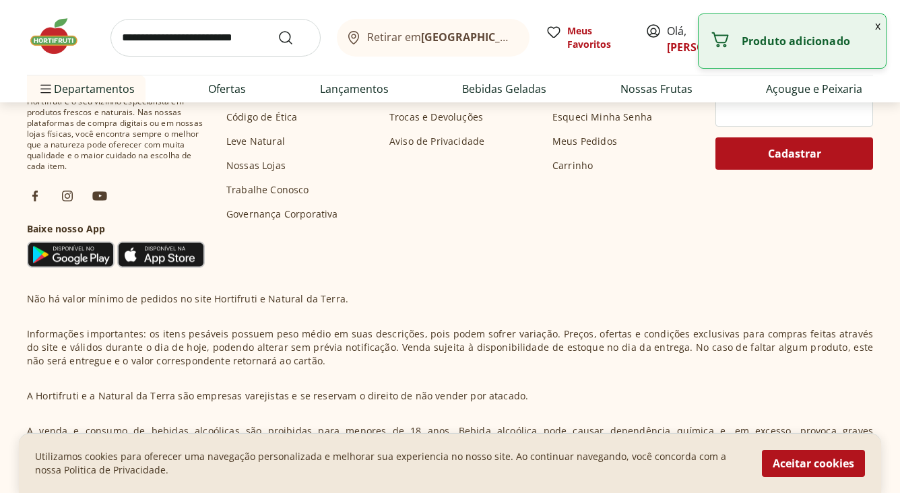
click at [57, 40] on img at bounding box center [60, 36] width 67 height 40
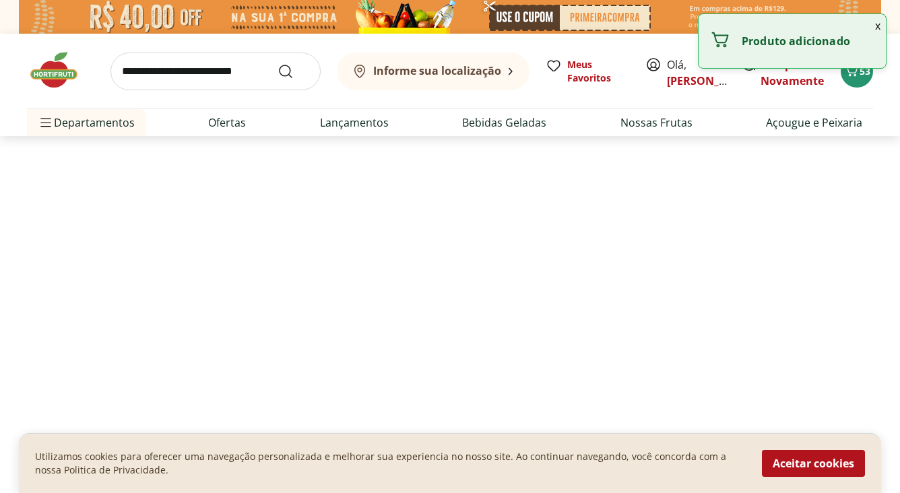
type input "*"
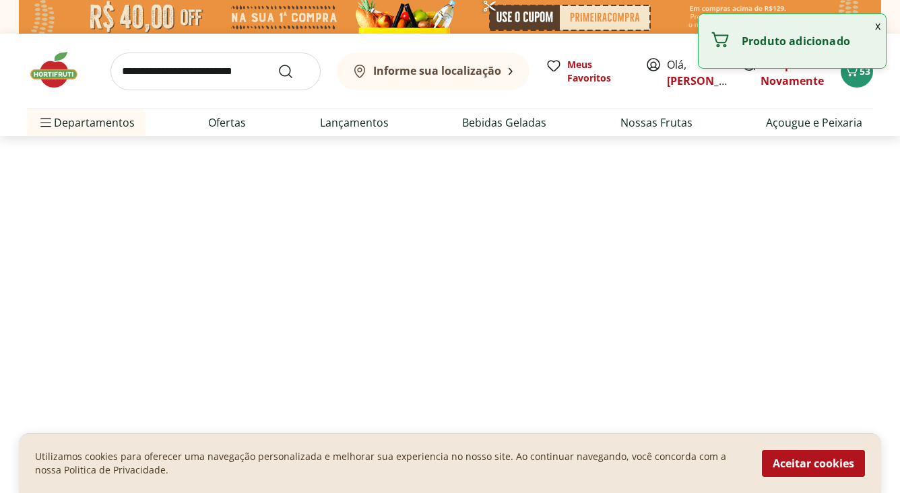
type input "*"
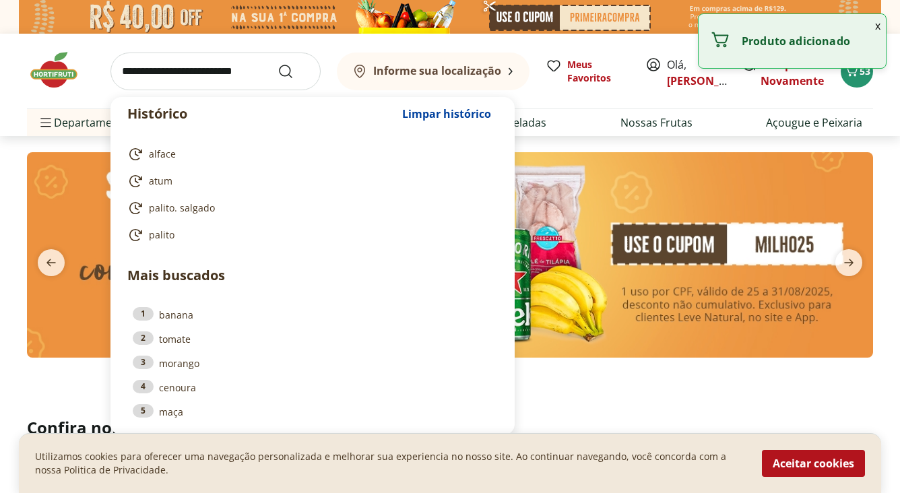
click at [213, 77] on input "search" at bounding box center [215, 72] width 210 height 38
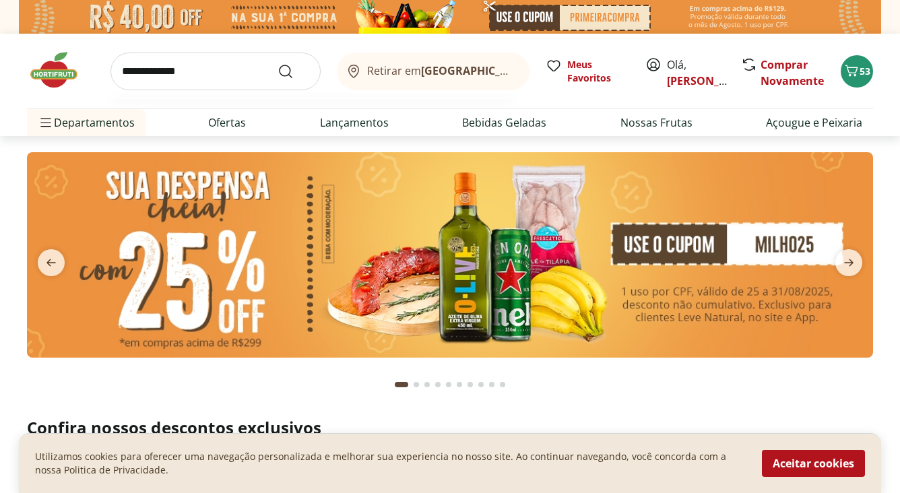
type input "**********"
click at [277, 63] on button "Submit Search" at bounding box center [293, 71] width 32 height 16
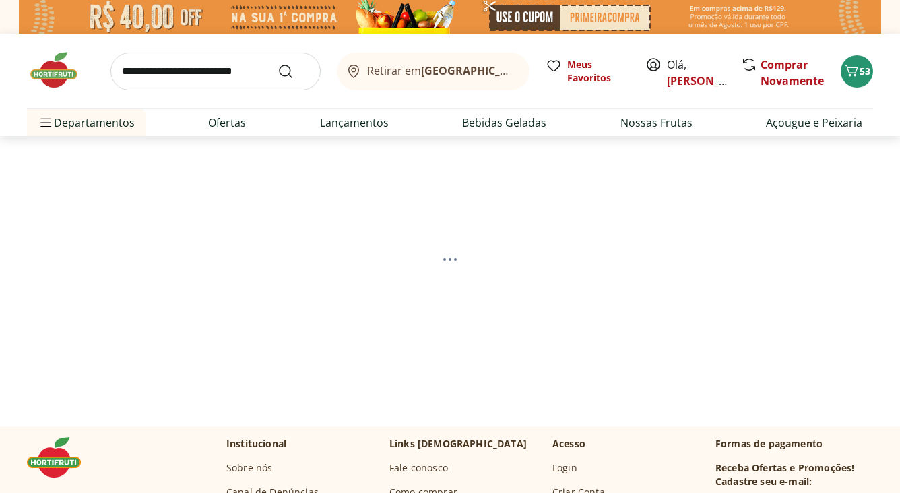
select select "**********"
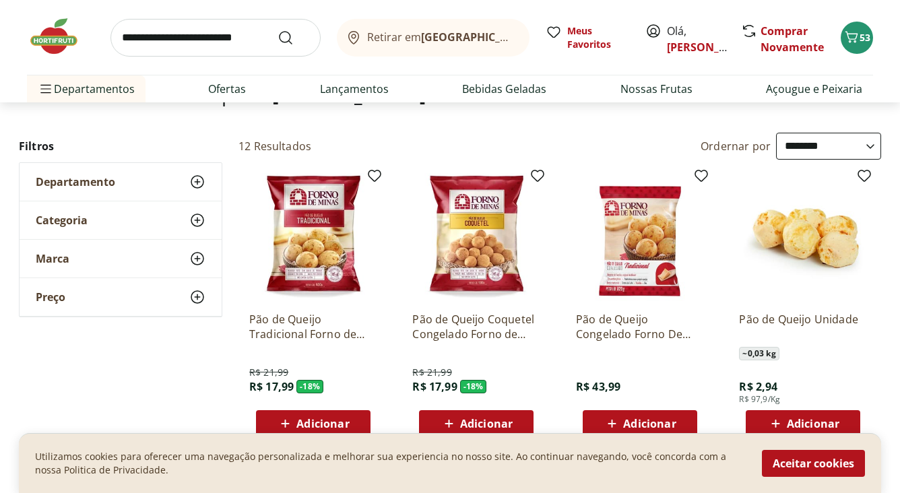
scroll to position [112, 0]
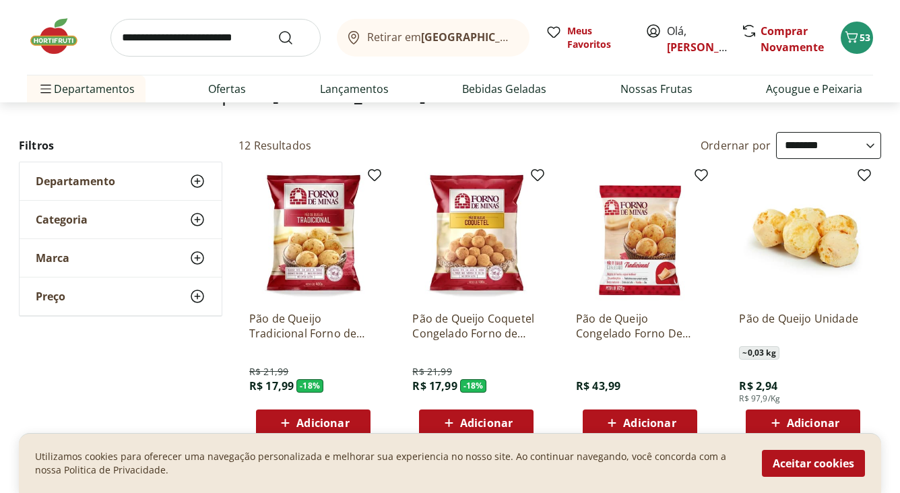
click at [320, 419] on span "Adicionar" at bounding box center [322, 423] width 53 height 11
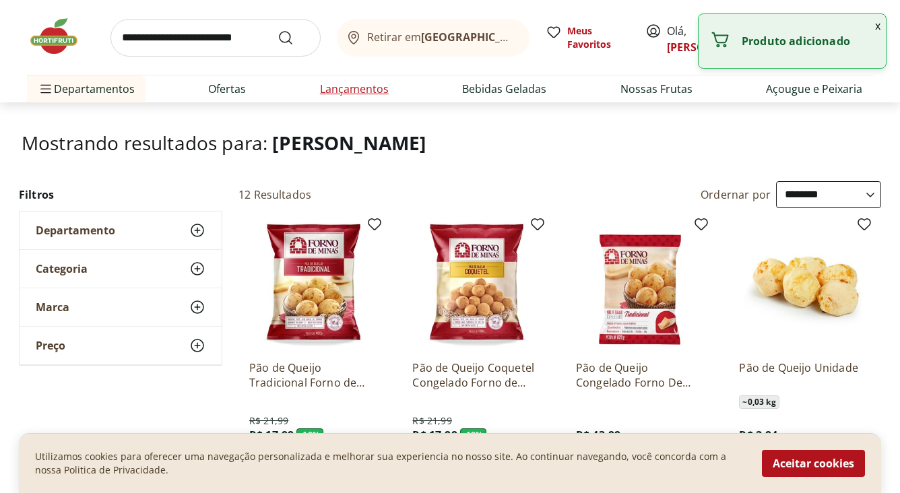
scroll to position [0, 0]
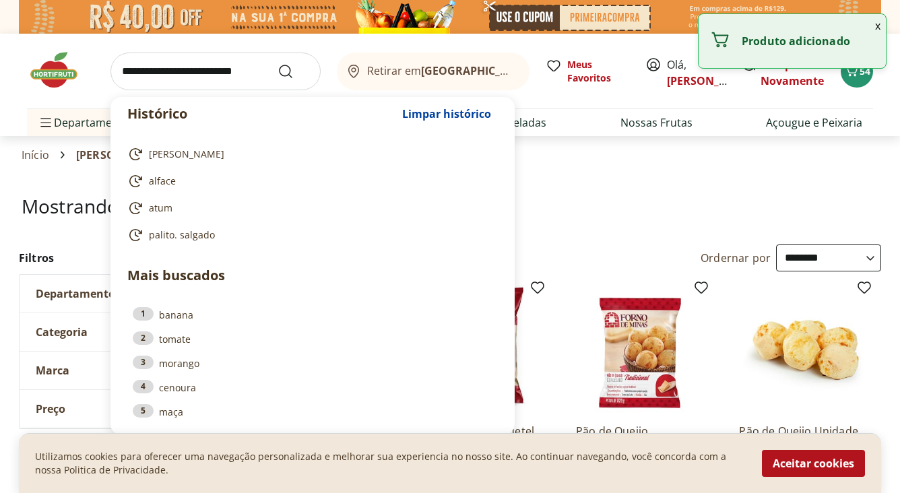
click at [255, 60] on input "search" at bounding box center [215, 72] width 210 height 38
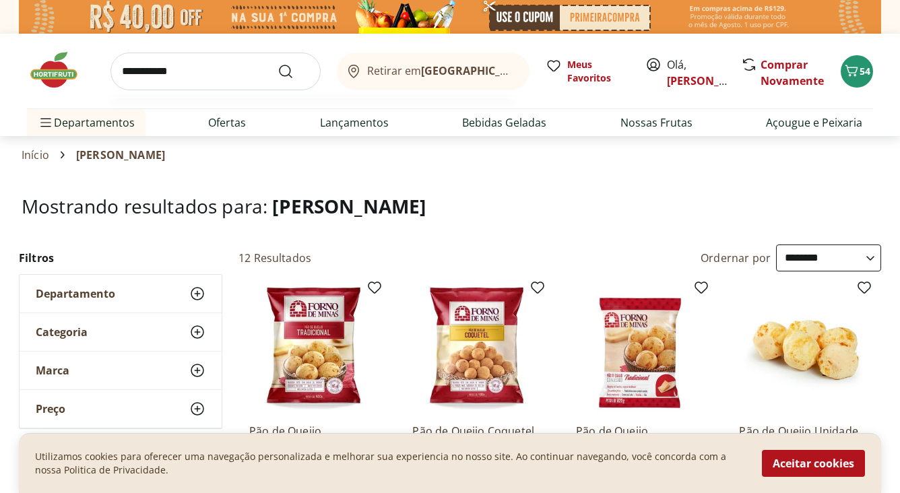
type input "**********"
click at [277, 63] on button "Submit Search" at bounding box center [293, 71] width 32 height 16
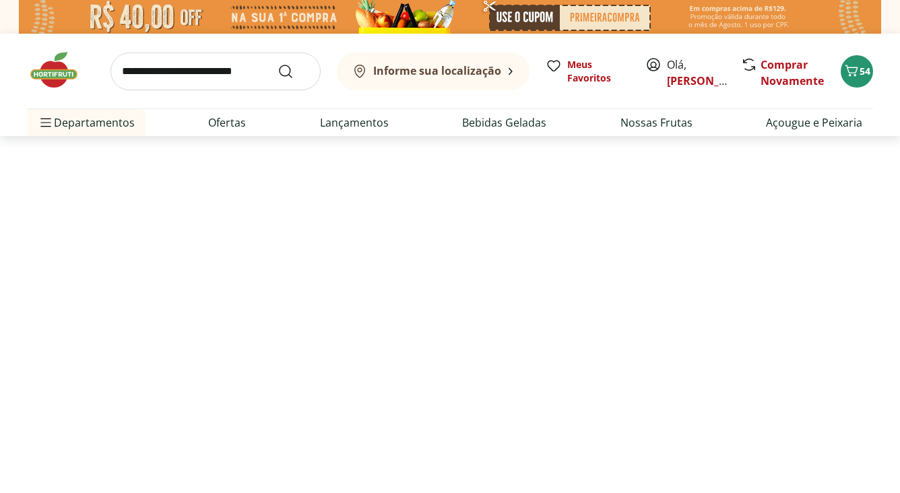
select select "**********"
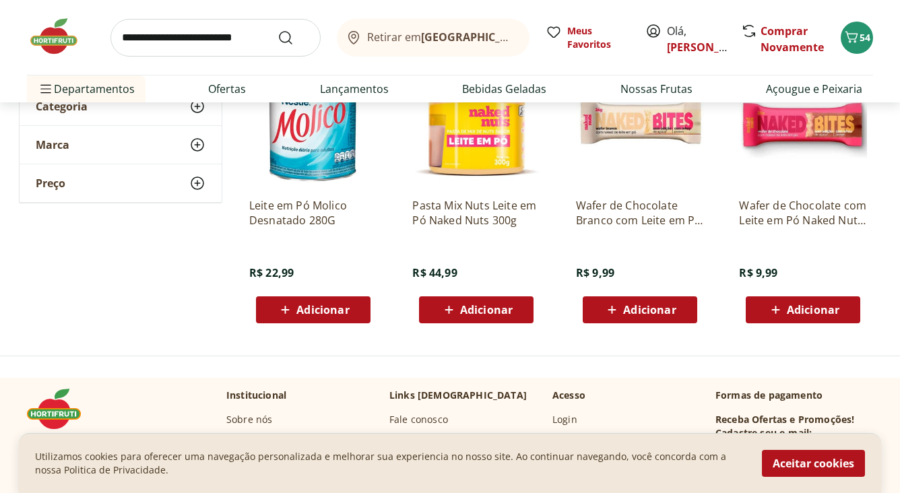
scroll to position [213, 0]
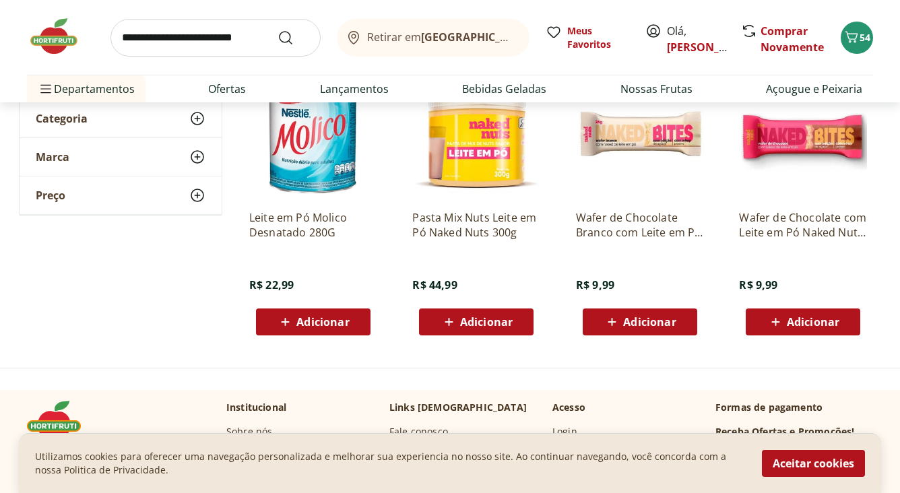
click at [290, 323] on icon at bounding box center [285, 322] width 17 height 16
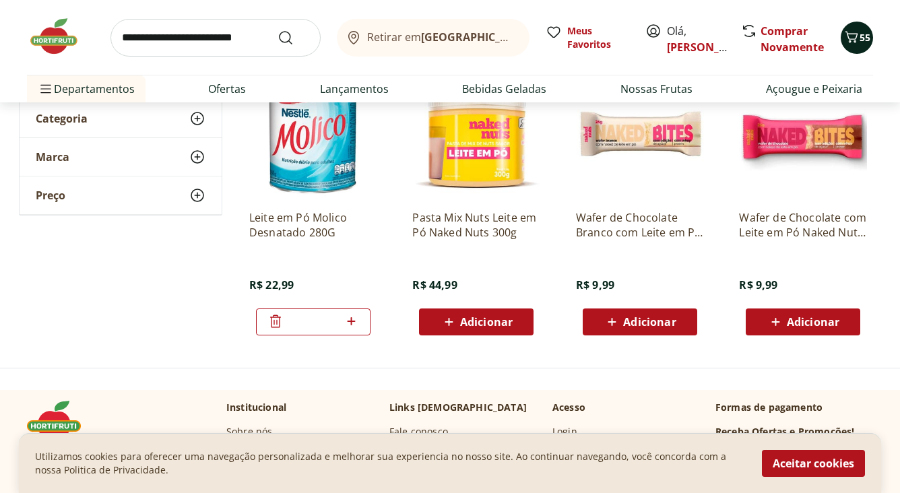
click at [853, 43] on icon "Carrinho" at bounding box center [851, 37] width 16 height 16
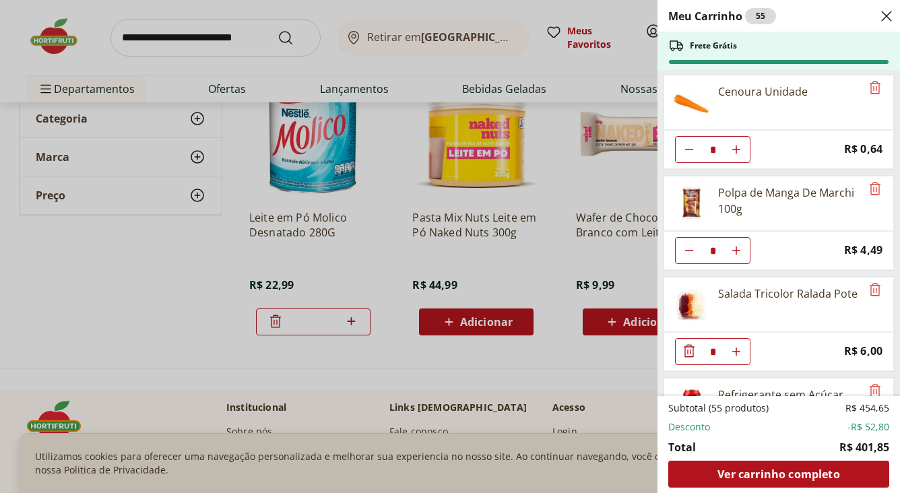
scroll to position [921, 0]
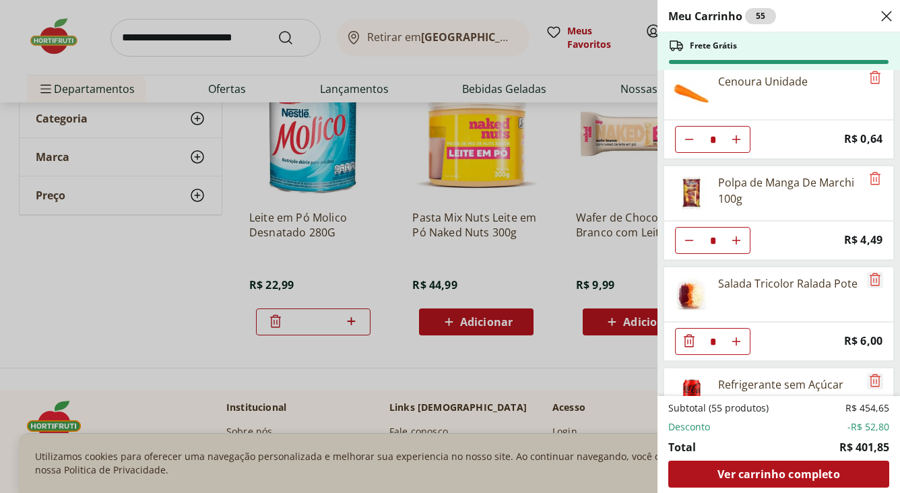
click at [871, 280] on icon "Remove" at bounding box center [875, 279] width 16 height 16
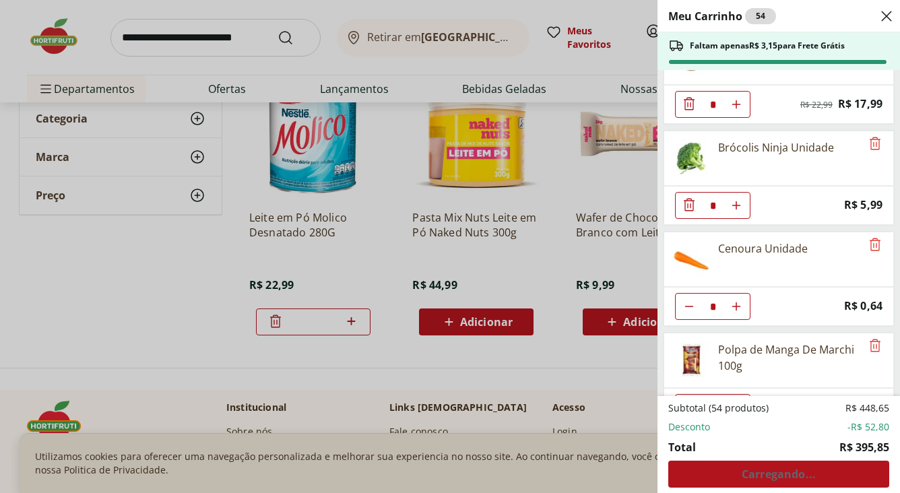
scroll to position [752, 0]
click at [874, 248] on icon "Remove" at bounding box center [875, 246] width 16 height 16
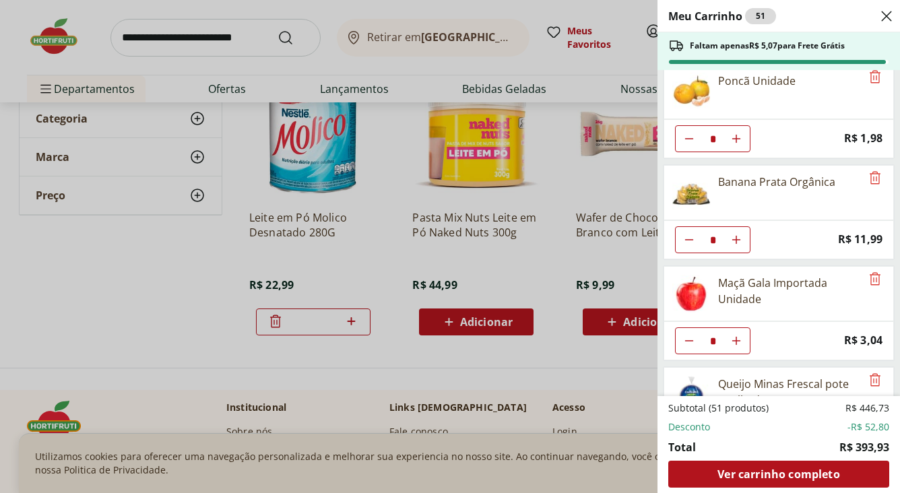
scroll to position [326, 0]
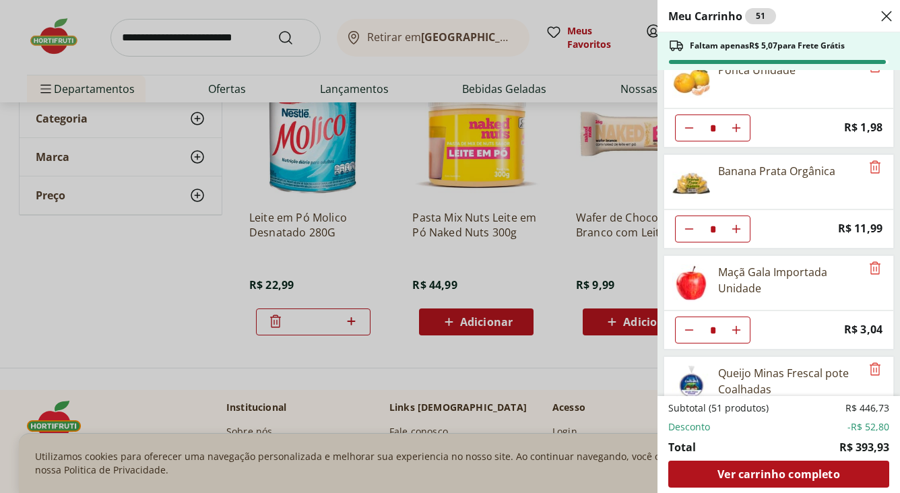
click at [690, 331] on icon "Diminuir Quantidade" at bounding box center [689, 330] width 11 height 11
type input "*"
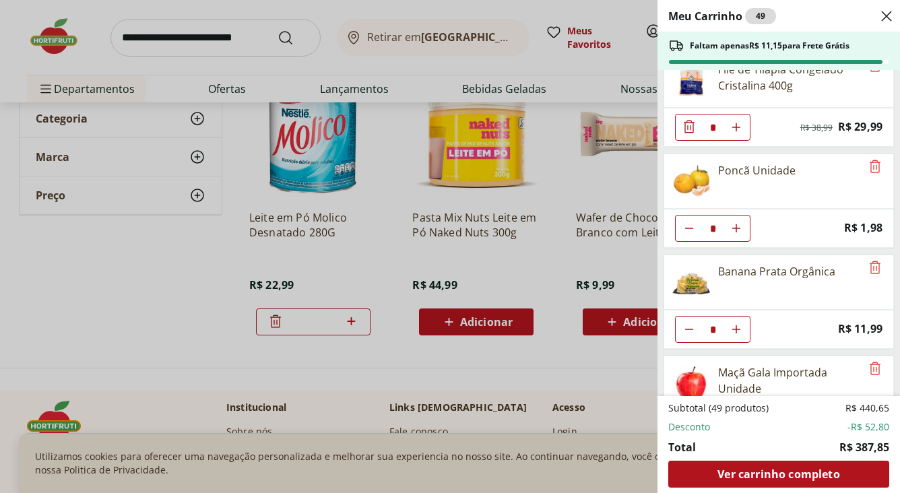
scroll to position [226, 0]
click at [692, 222] on icon "Diminuir Quantidade" at bounding box center [689, 227] width 11 height 11
type input "*"
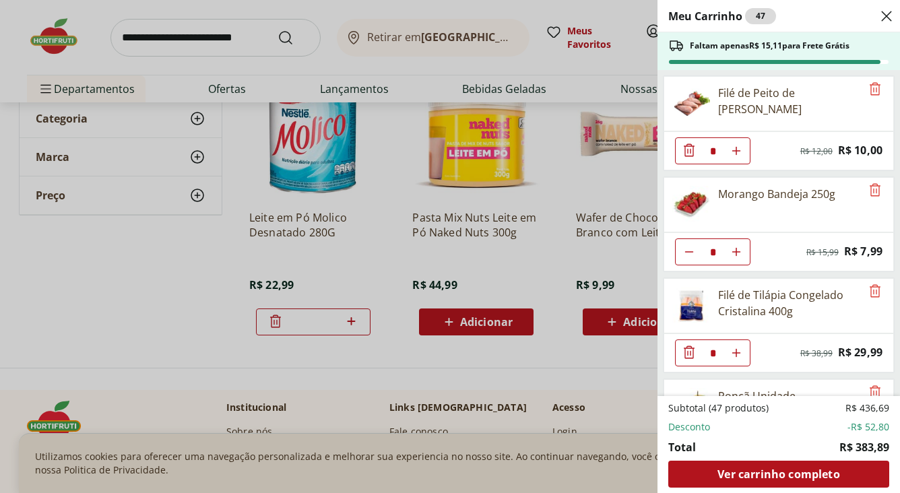
scroll to position [1, 0]
click at [688, 150] on icon "Diminuir Quantidade" at bounding box center [689, 149] width 16 height 16
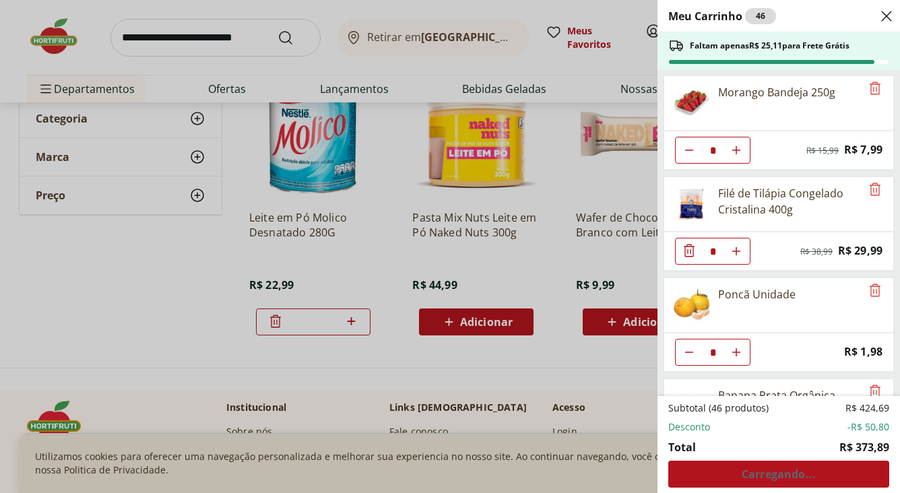
scroll to position [0, 0]
click at [194, 33] on div "Meu Carrinho 46 Faltam apenas R$ 25,11 para Frete Grátis Morango Bandeja 250g *…" at bounding box center [450, 246] width 900 height 493
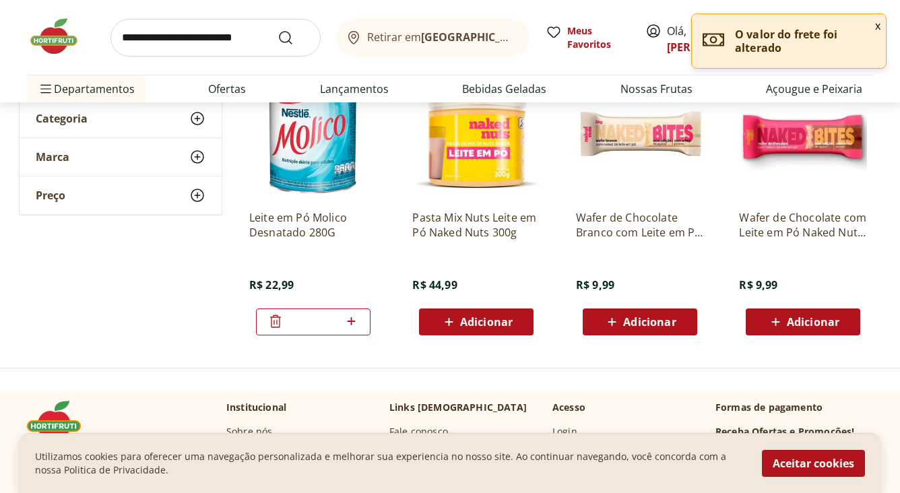
click at [194, 33] on input "search" at bounding box center [215, 38] width 210 height 38
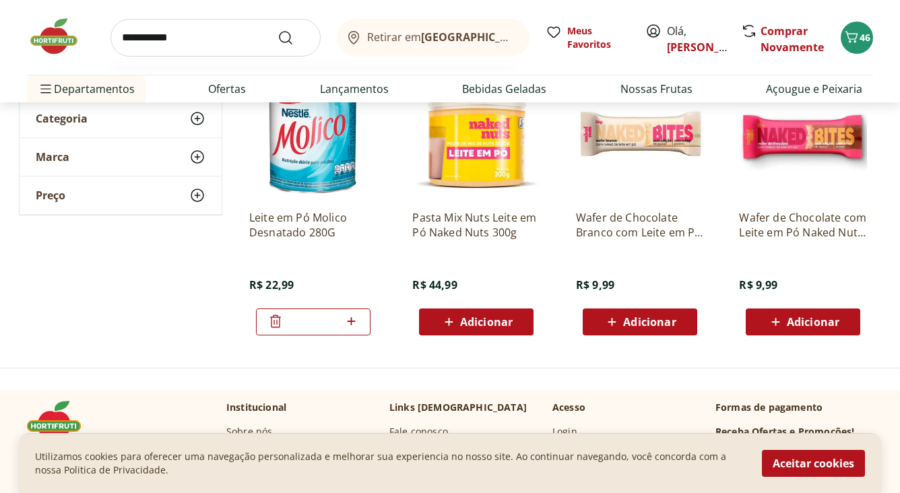
type input "**********"
click at [277, 30] on button "Submit Search" at bounding box center [293, 38] width 32 height 16
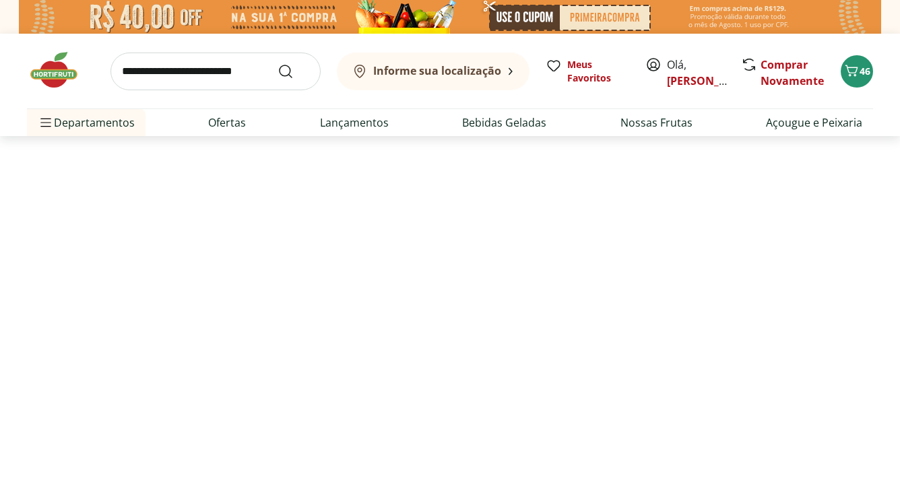
select select "**********"
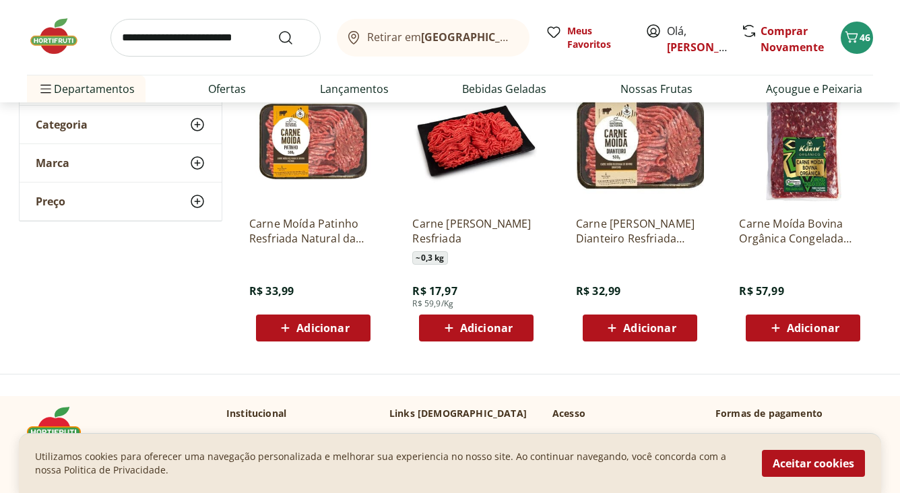
scroll to position [211, 0]
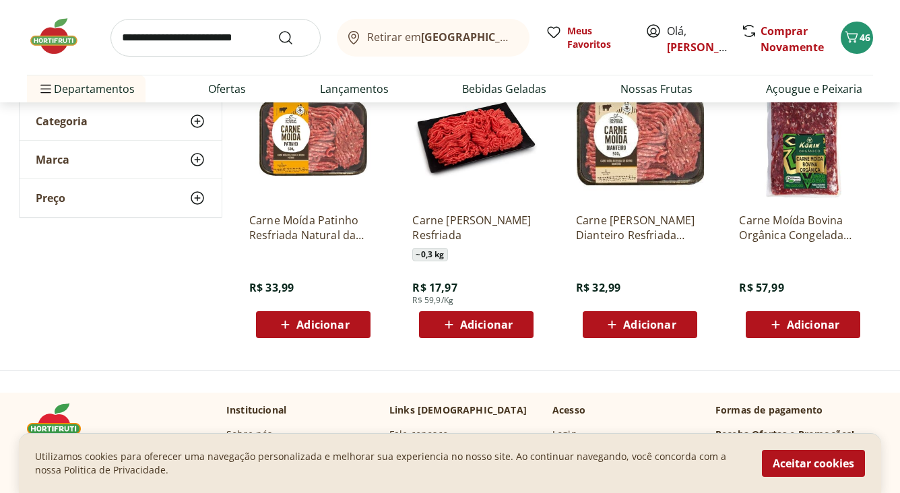
click at [453, 327] on icon at bounding box center [448, 325] width 17 height 16
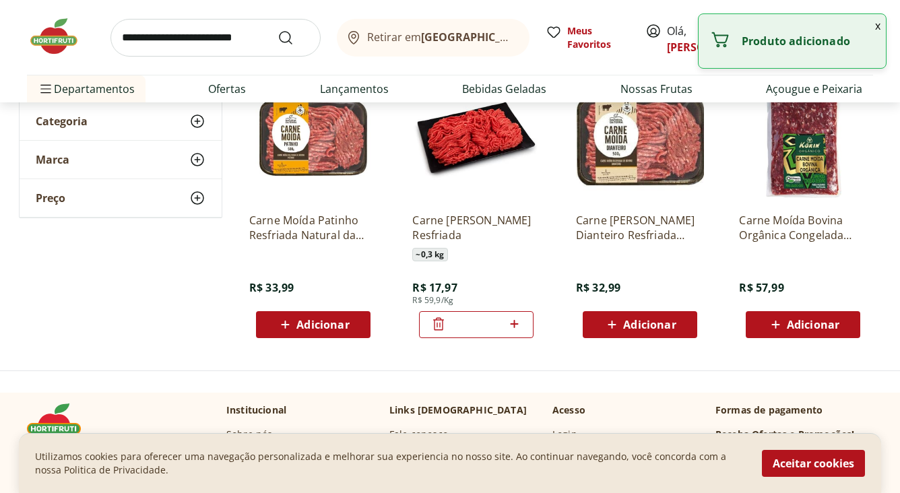
click at [542, 325] on div "Carne Moída Bovina Resfriada ~ 0,3 kg R$ 17,97 R$ 59,9/Kg *" at bounding box center [476, 206] width 150 height 286
click at [526, 325] on div "*" at bounding box center [476, 324] width 114 height 27
click at [520, 323] on icon at bounding box center [514, 324] width 17 height 16
type input "*"
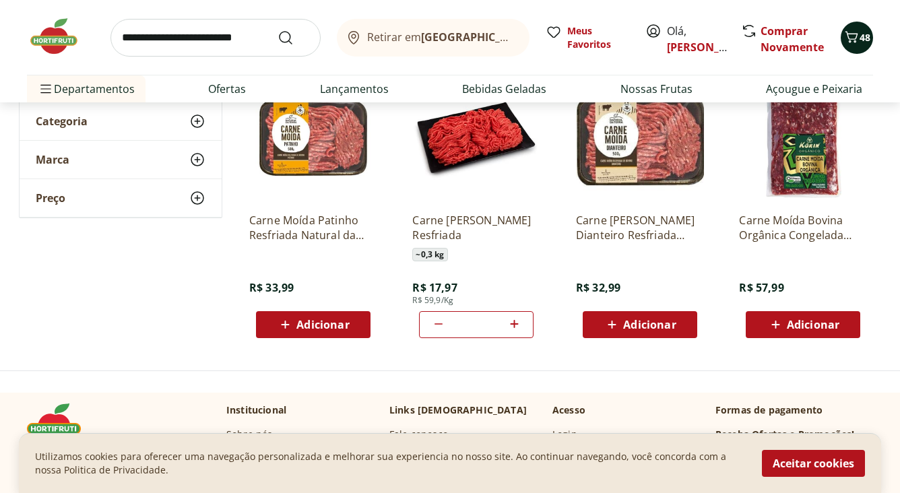
click at [850, 37] on icon "Carrinho" at bounding box center [851, 37] width 16 height 16
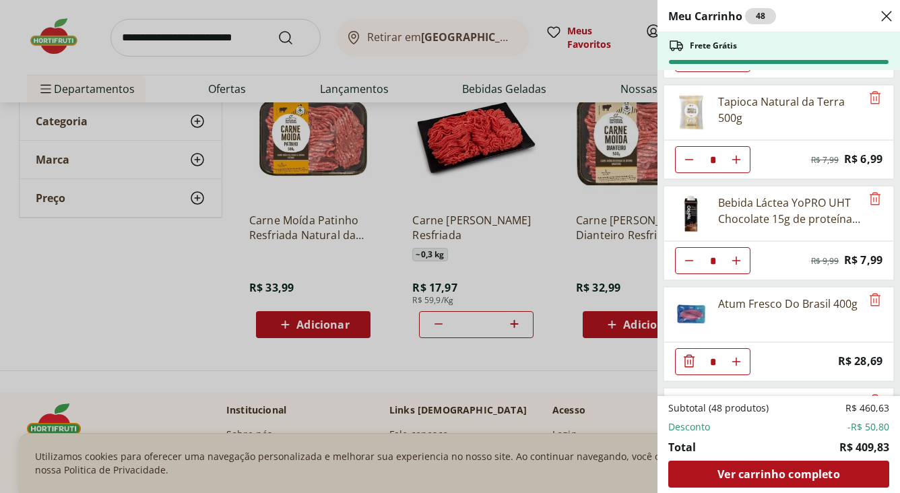
scroll to position [1276, 0]
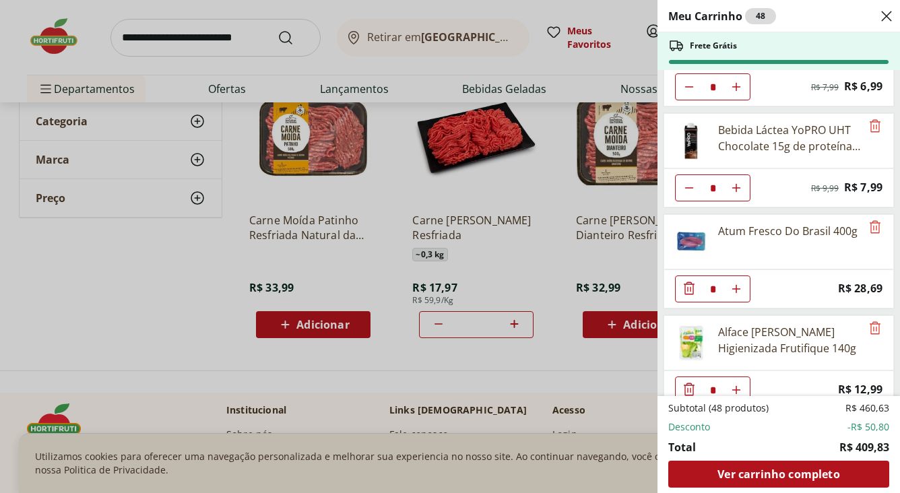
click at [690, 458] on div "Subtotal (48 produtos) R$ 460,63 Desconto -R$ 50,80 Total R$ 409,83 Ver carrinh…" at bounding box center [778, 444] width 221 height 86
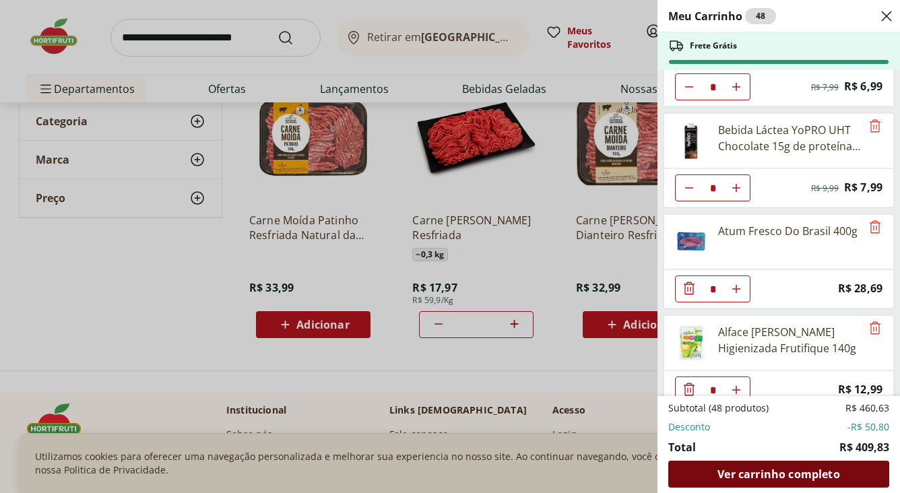
click at [690, 469] on div "Ver carrinho completo" at bounding box center [778, 474] width 221 height 27
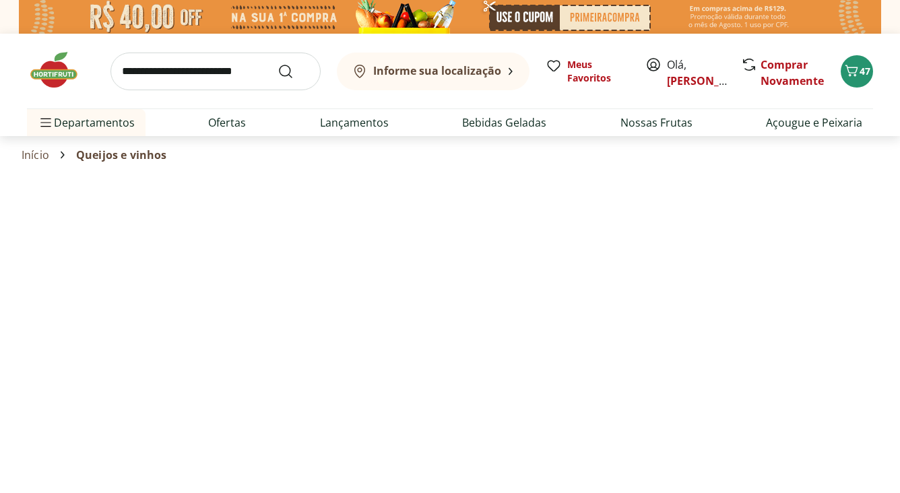
select select "**********"
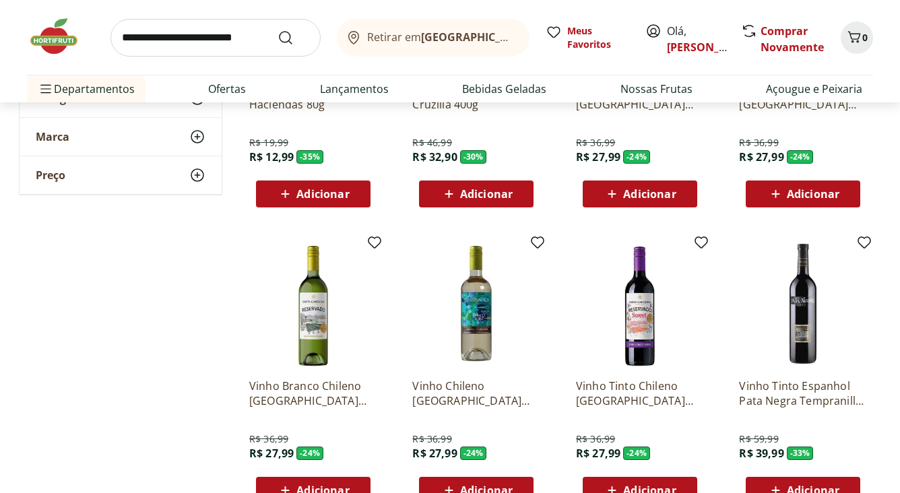
scroll to position [422, 0]
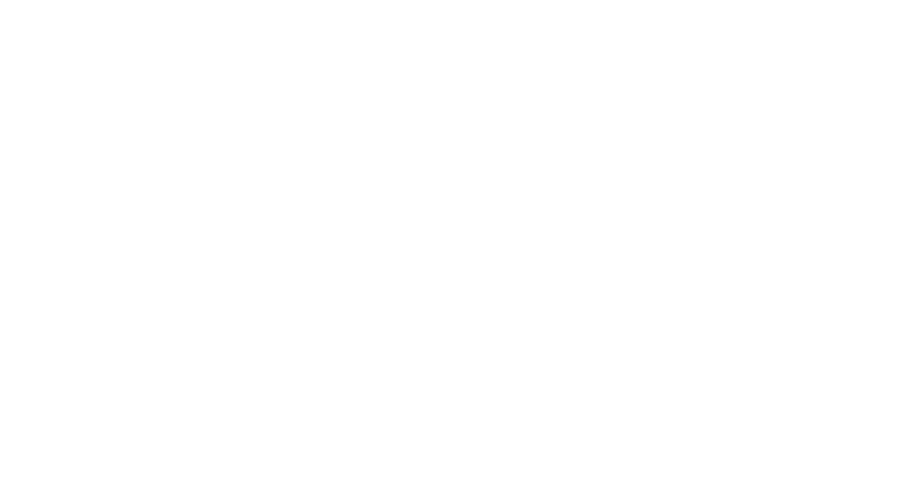
select select "**********"
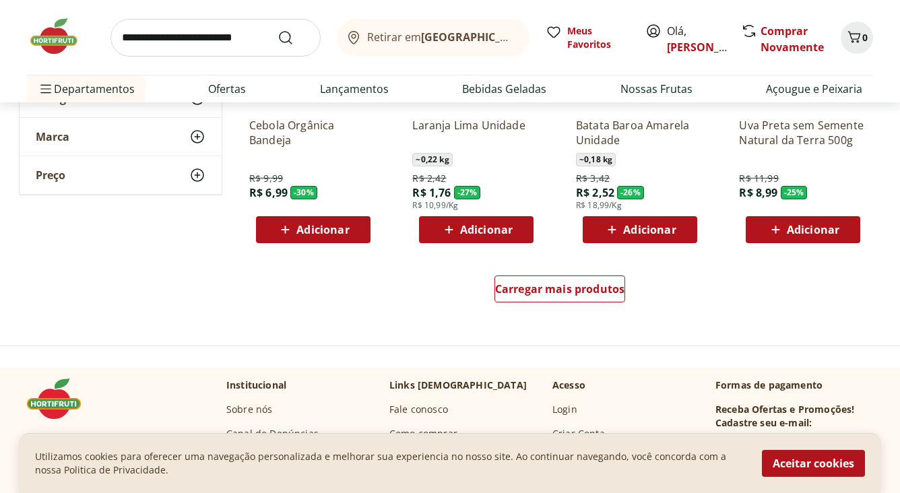
scroll to position [850, 0]
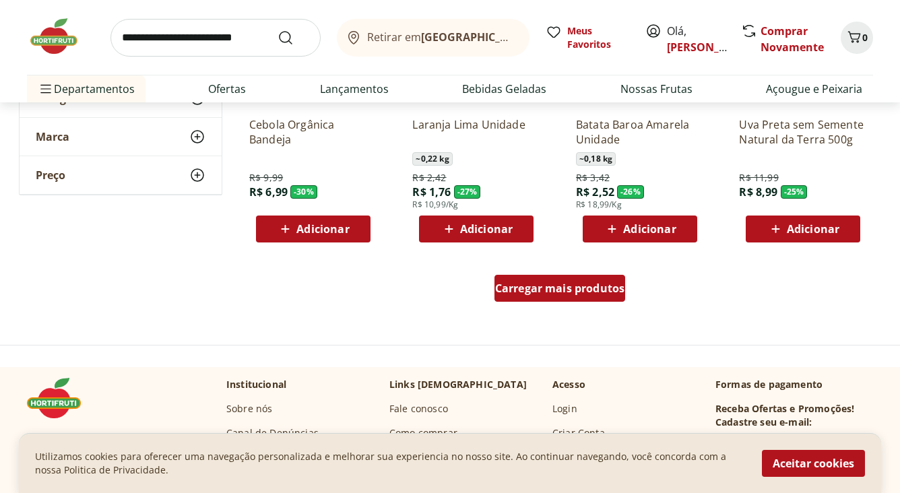
click at [531, 293] on span "Carregar mais produtos" at bounding box center [560, 288] width 130 height 11
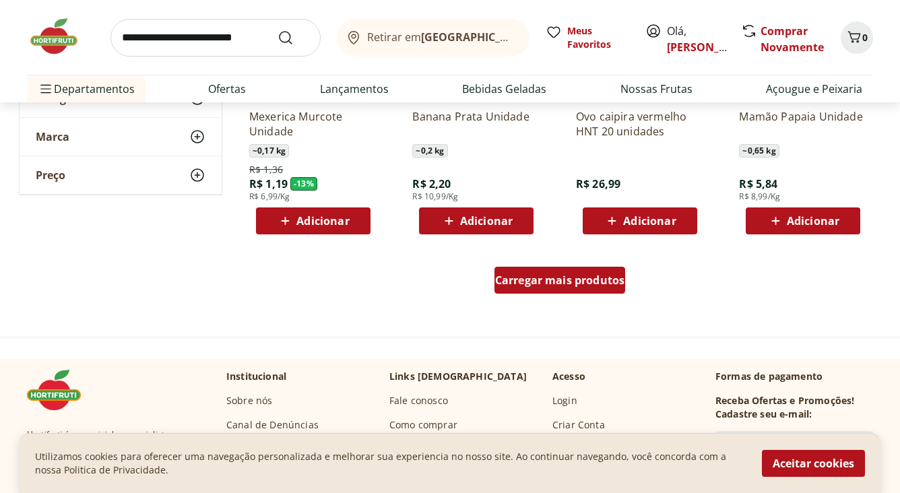
scroll to position [1741, 0]
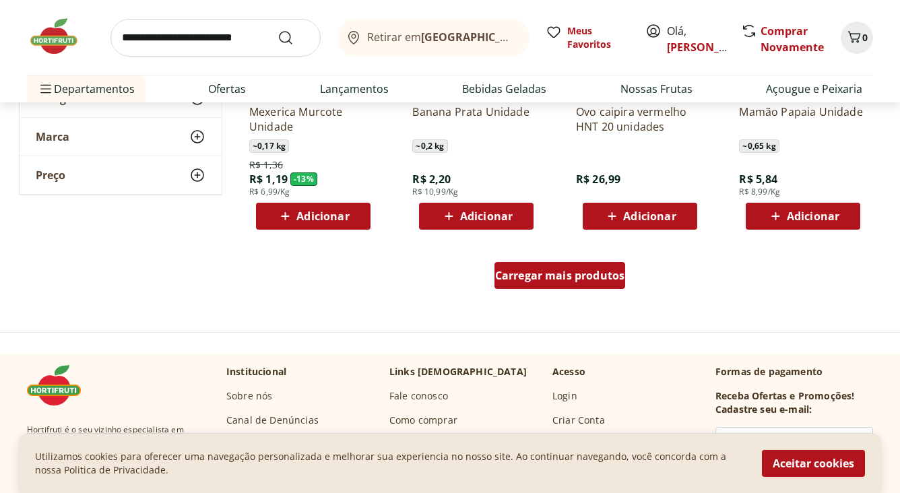
click at [539, 278] on span "Carregar mais produtos" at bounding box center [560, 275] width 130 height 11
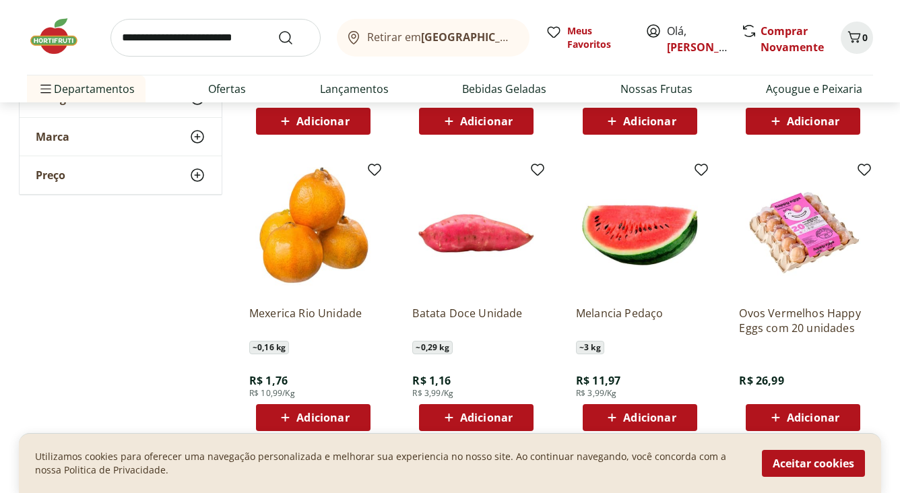
scroll to position [2521, 0]
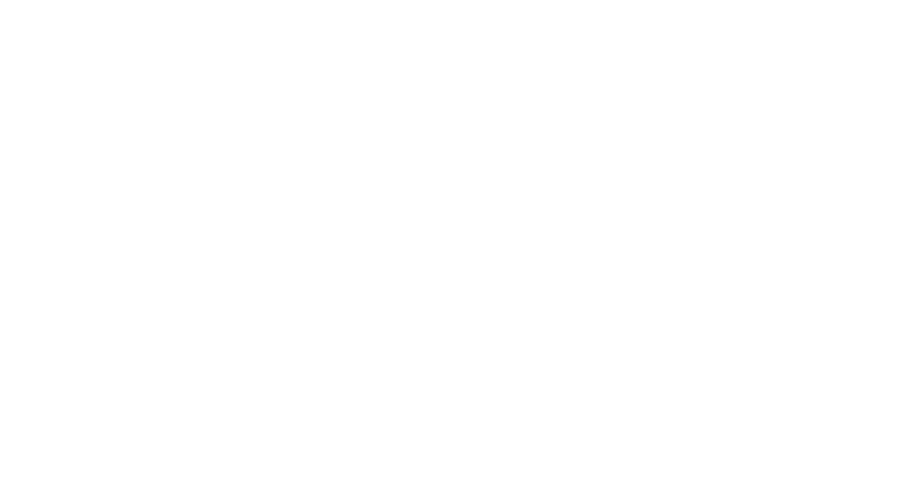
select select "**********"
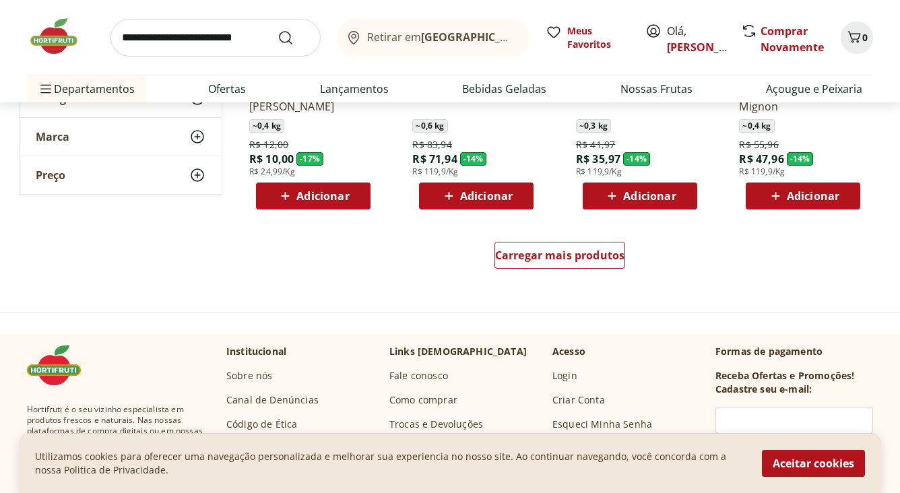
scroll to position [894, 0]
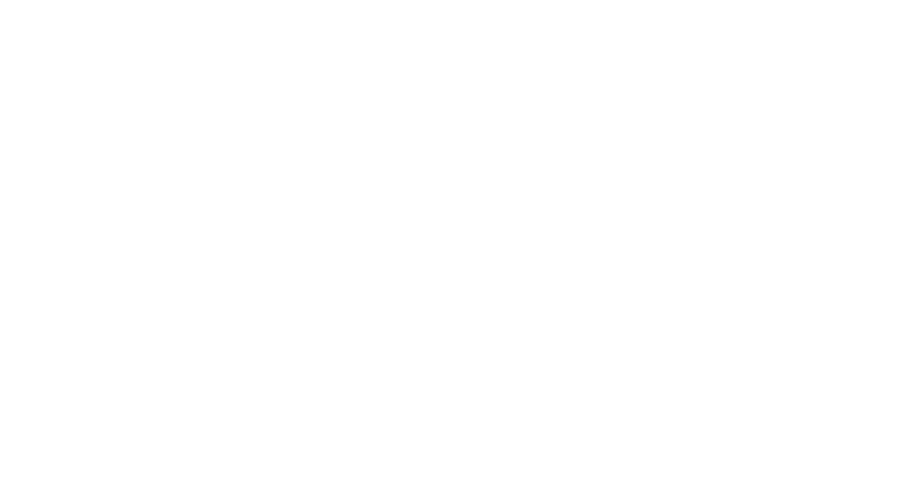
select select "**********"
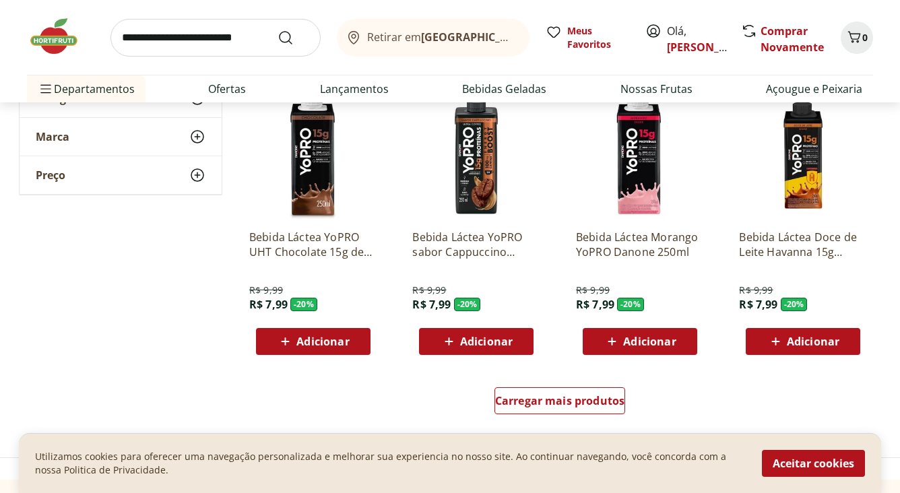
scroll to position [757, 0]
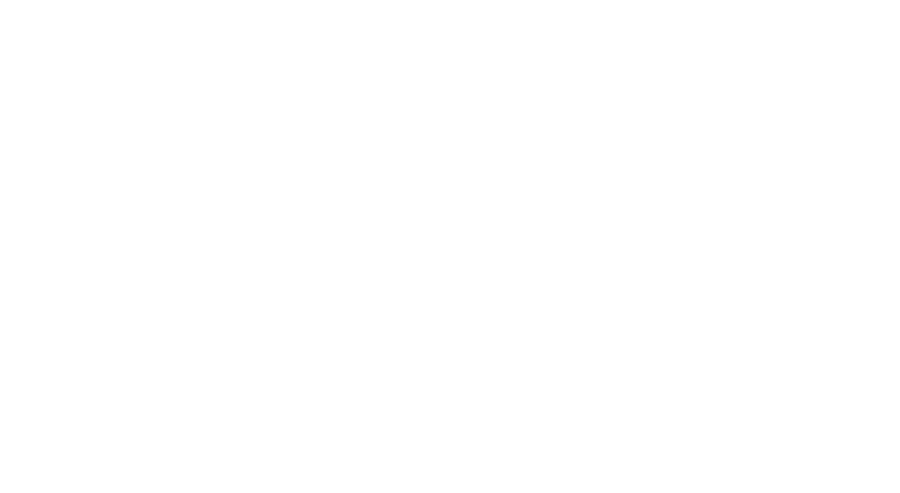
select select "**********"
